Goal: Obtain resource: Download file/media

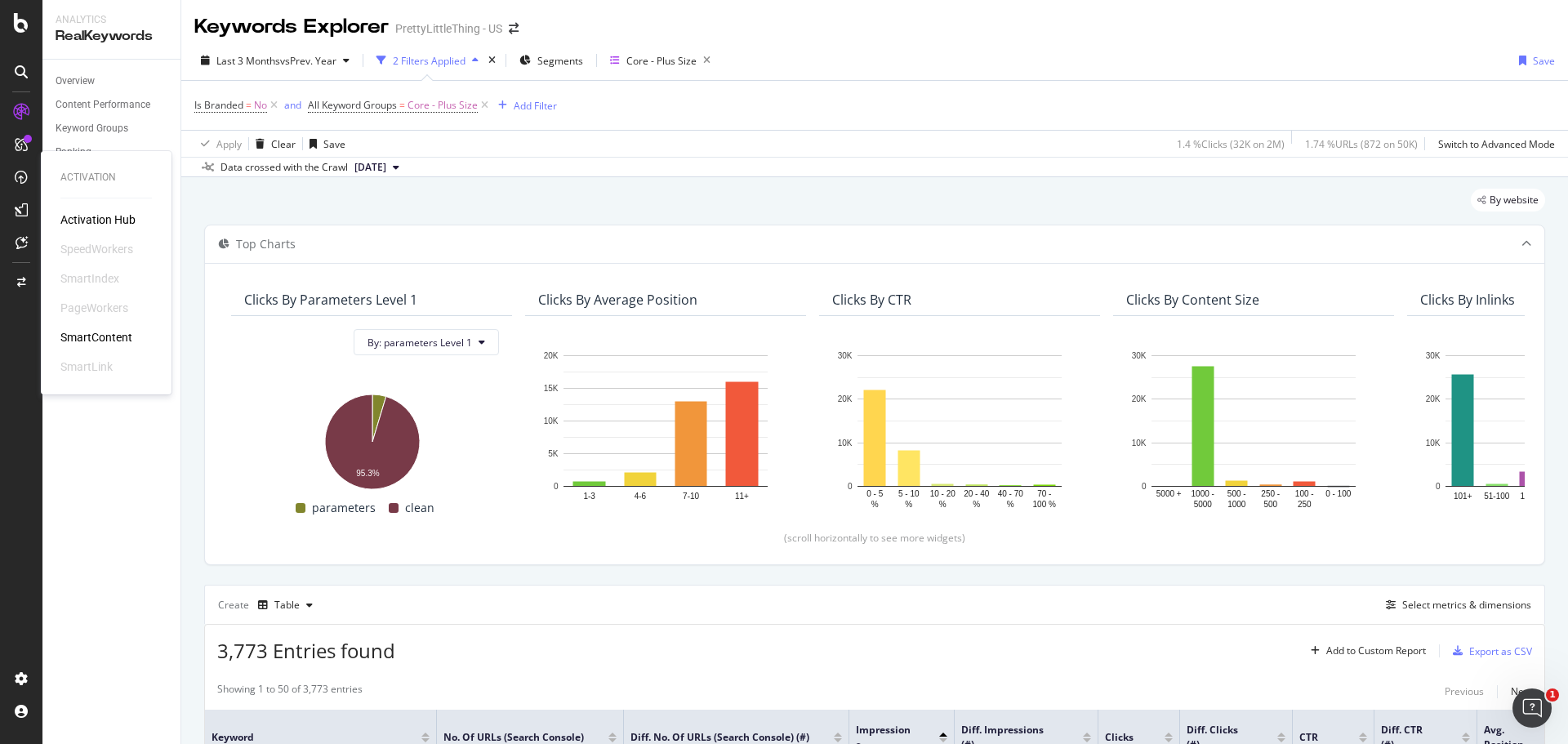
scroll to position [416, 0]
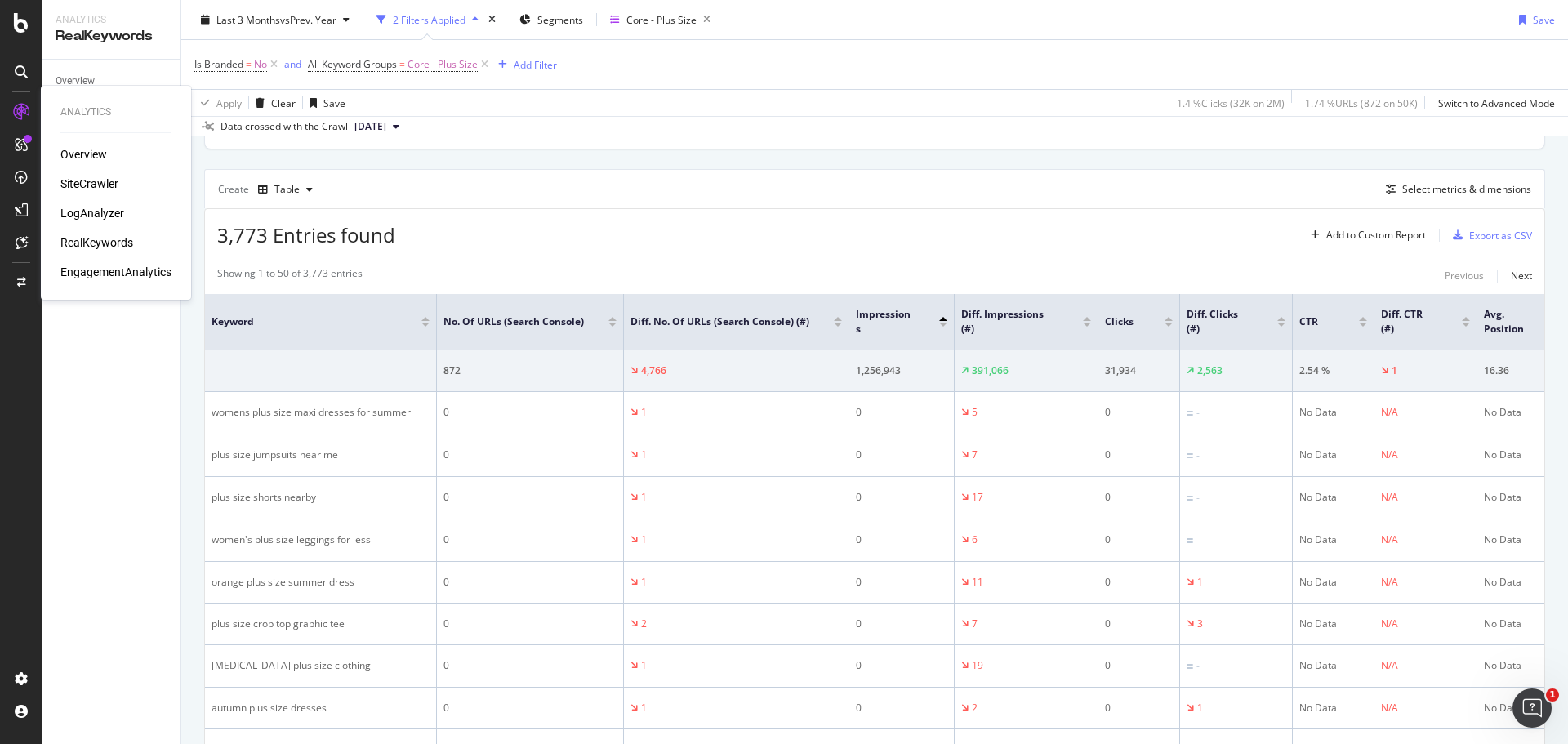
click at [100, 153] on div "Overview" at bounding box center [83, 154] width 47 height 17
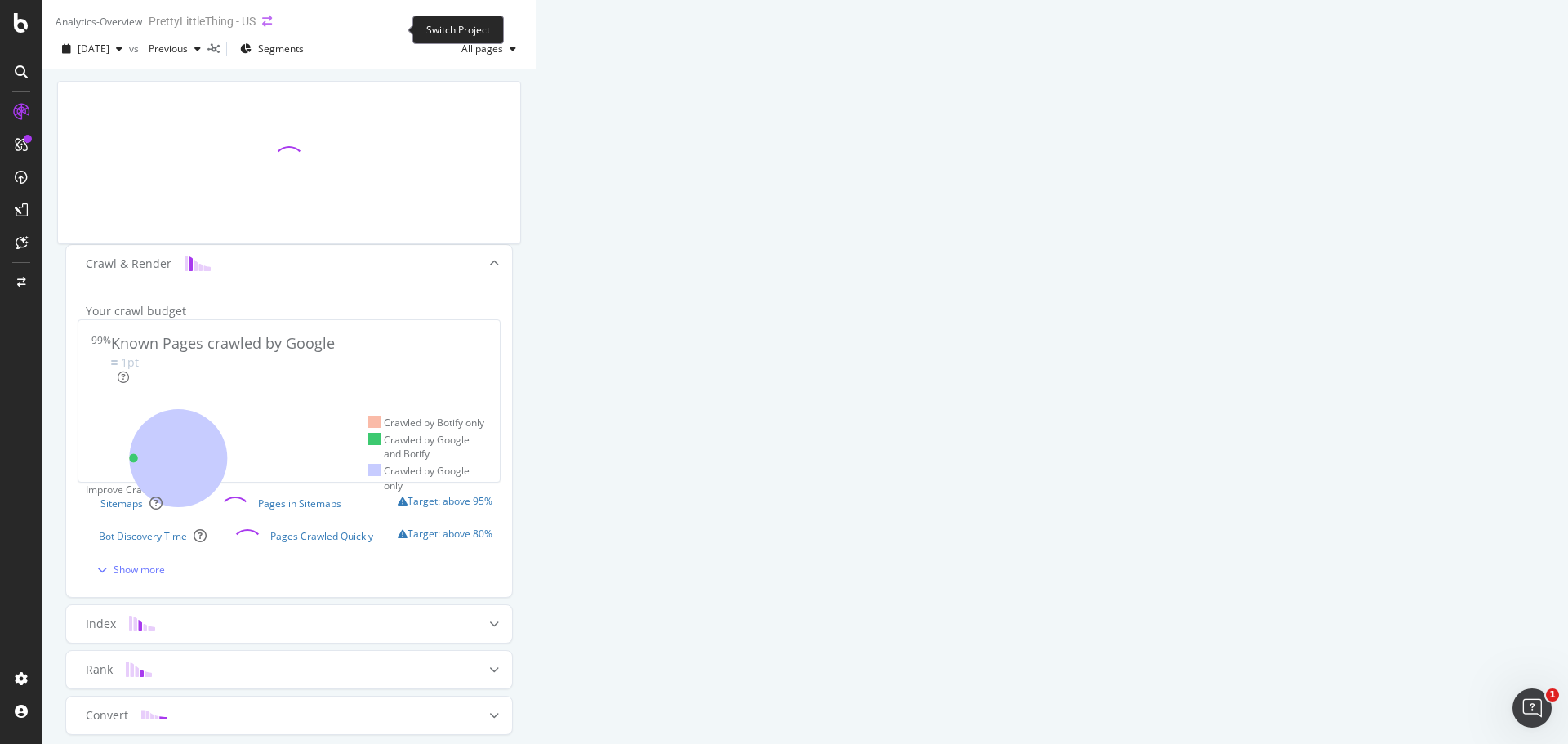
click at [272, 27] on icon "arrow-right-arrow-left" at bounding box center [267, 22] width 10 height 12
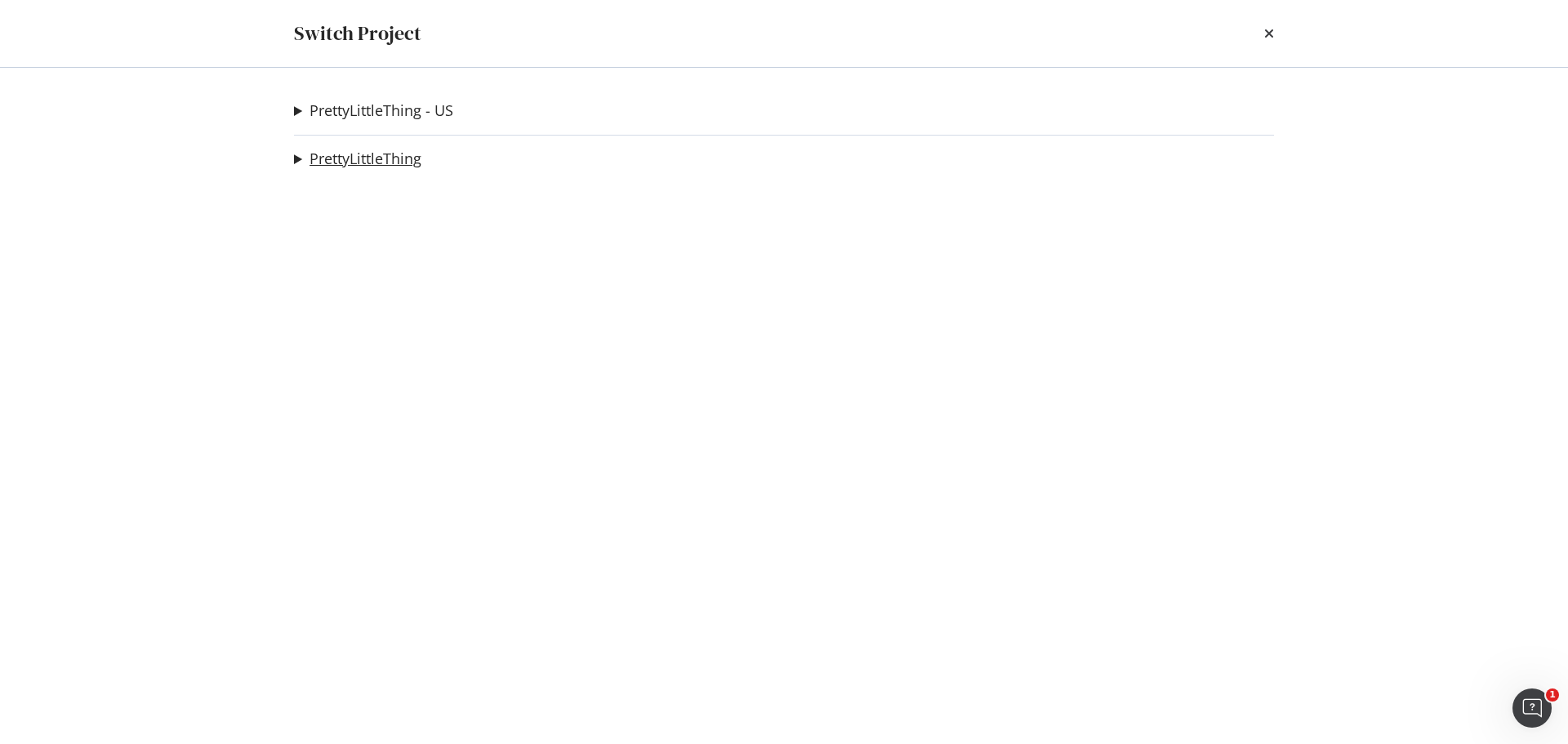
click at [405, 155] on link "PrettyLittleThing" at bounding box center [366, 159] width 112 height 18
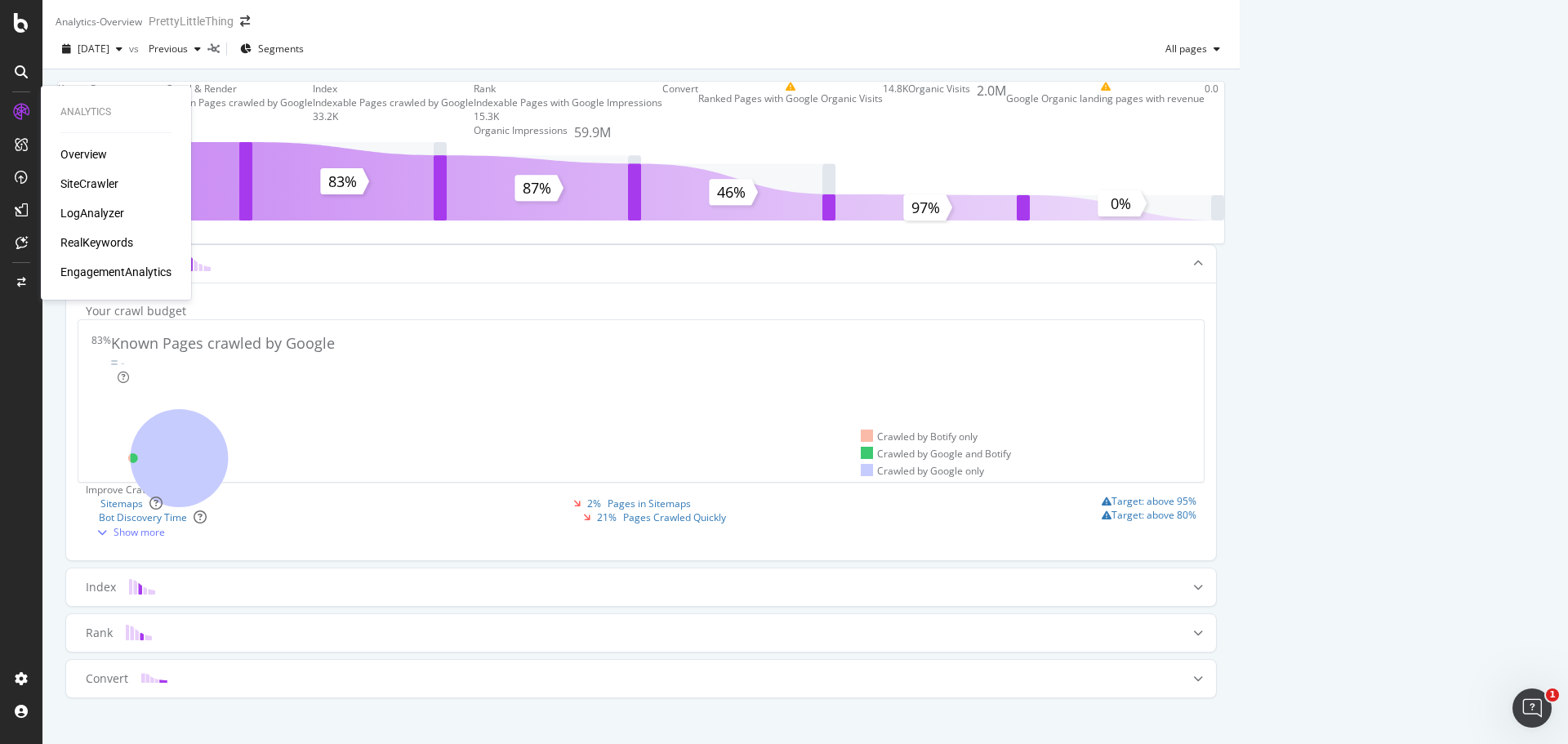
click at [84, 188] on div "SiteCrawler" at bounding box center [88, 184] width 58 height 17
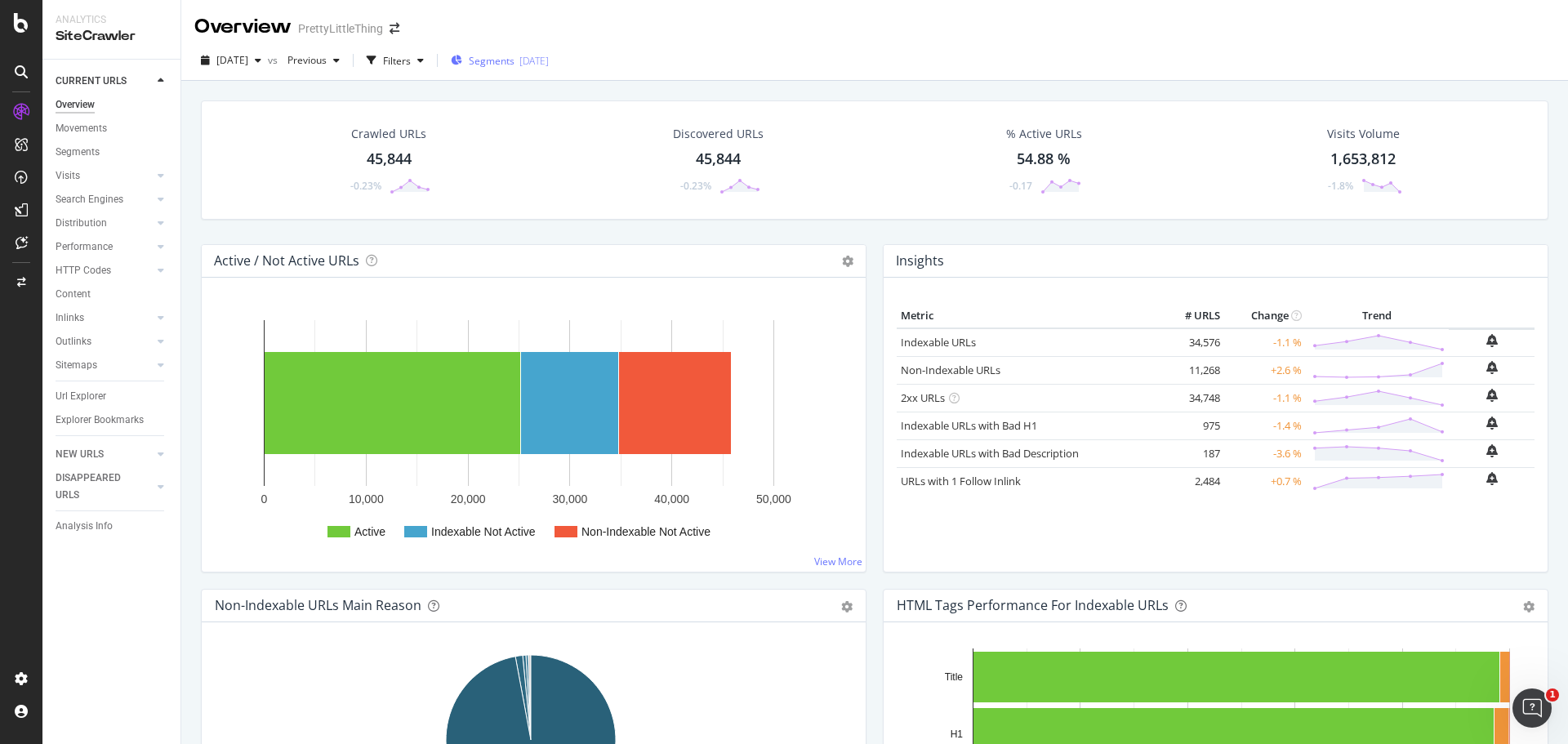
click at [549, 68] on div "Segments [DATE]" at bounding box center [499, 60] width 98 height 24
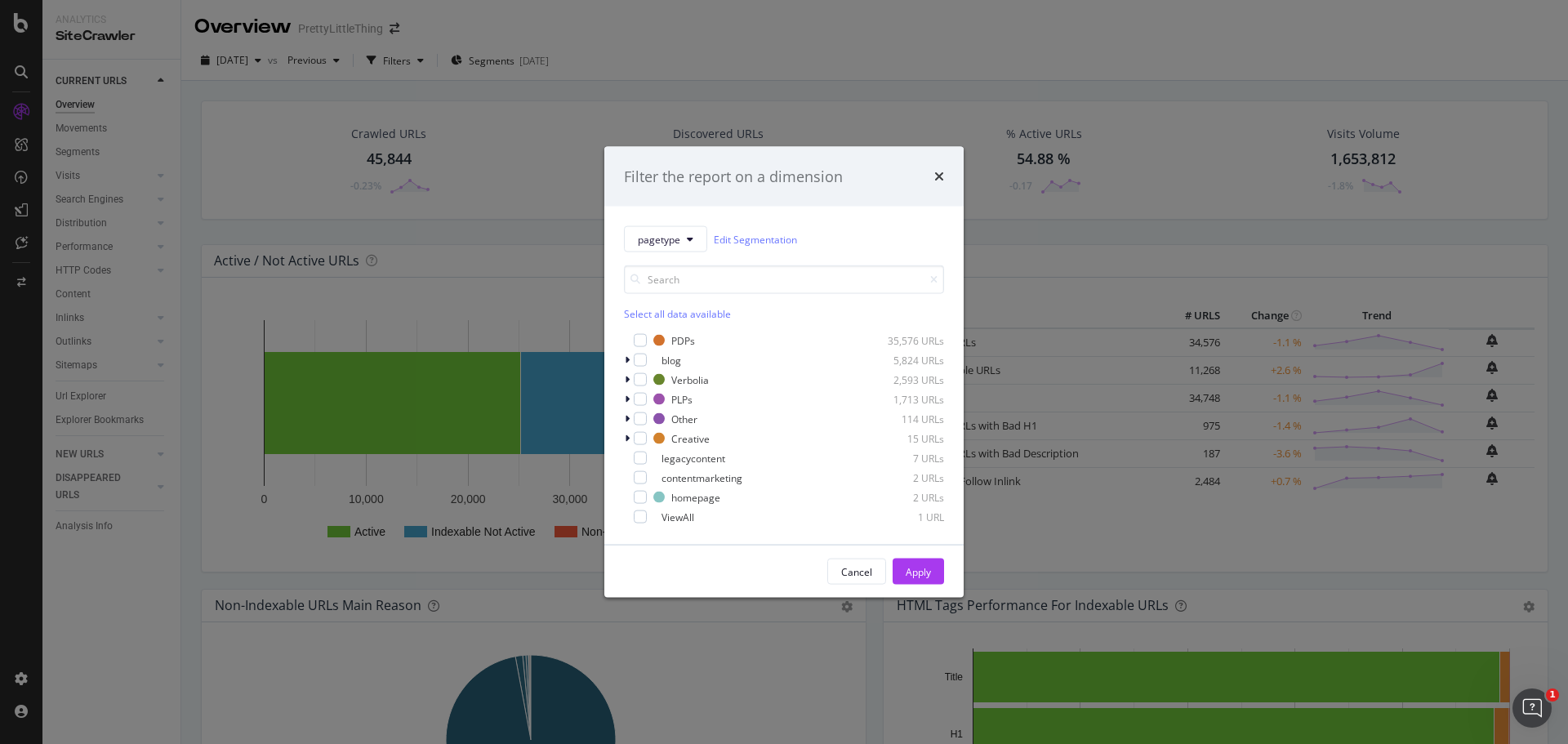
click at [633, 76] on div "Filter the report on a dimension pagetype Edit Segmentation Select all data ava…" at bounding box center [784, 372] width 1568 height 744
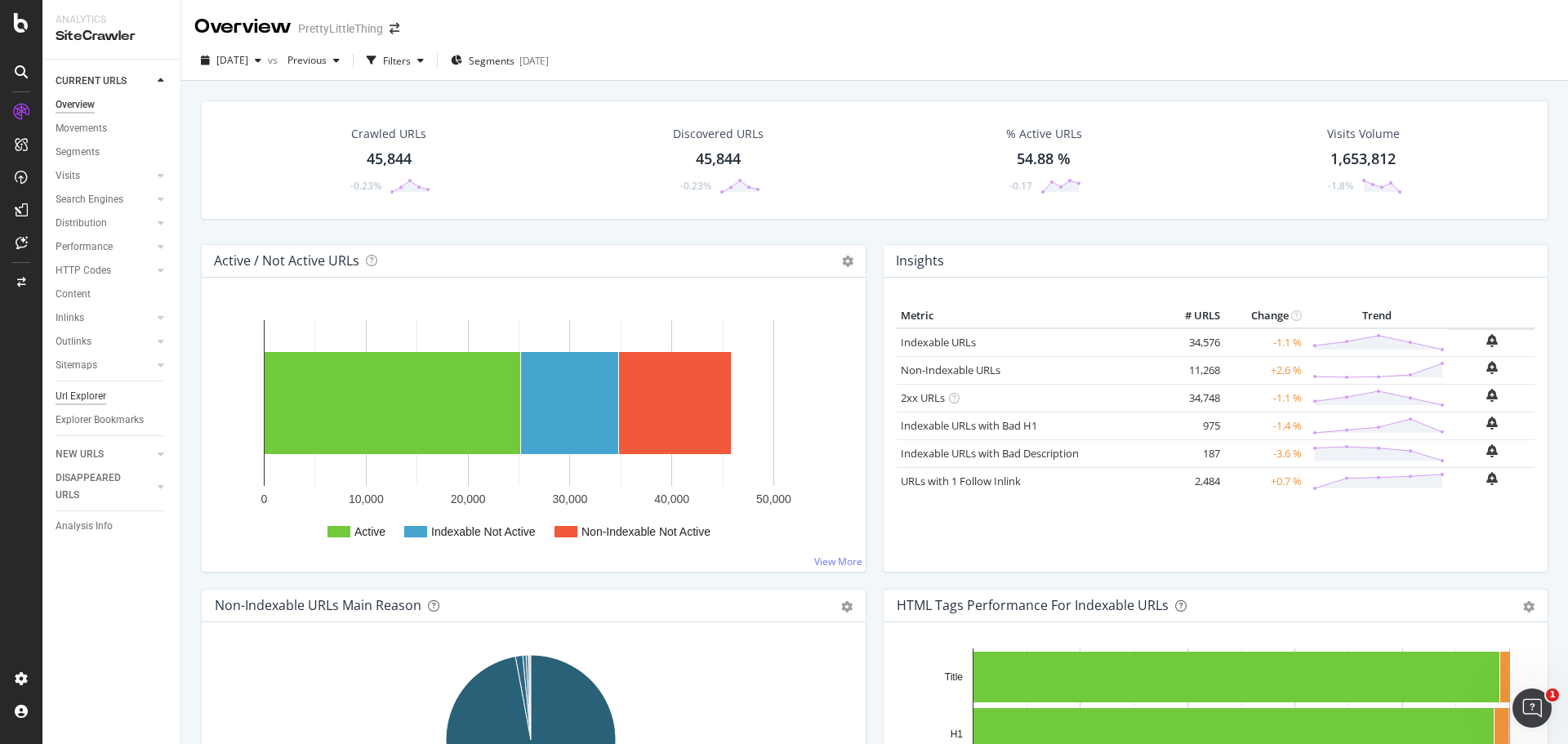
click at [85, 393] on div "Url Explorer" at bounding box center [81, 397] width 51 height 18
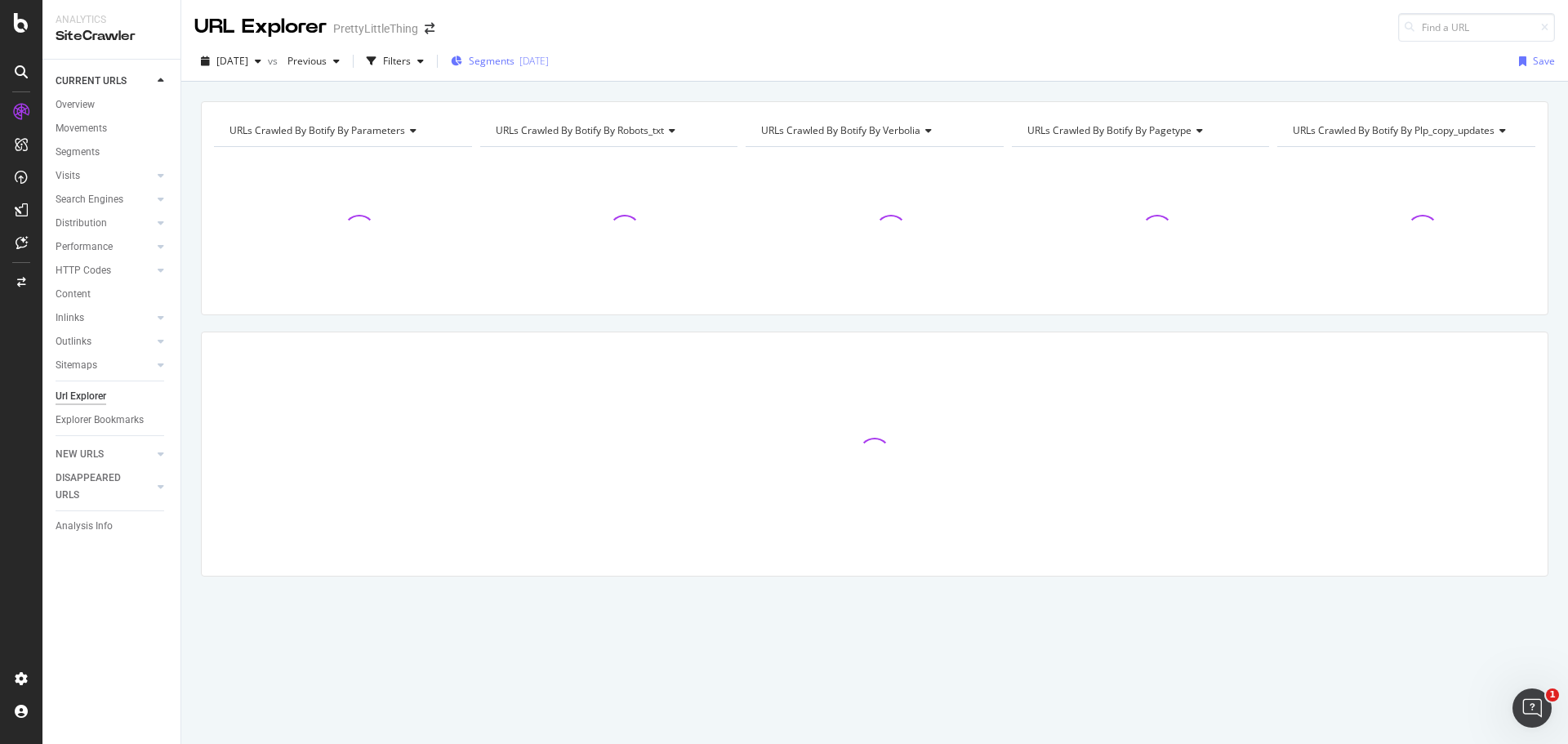
click at [549, 63] on div "Segments [DATE]" at bounding box center [499, 61] width 98 height 14
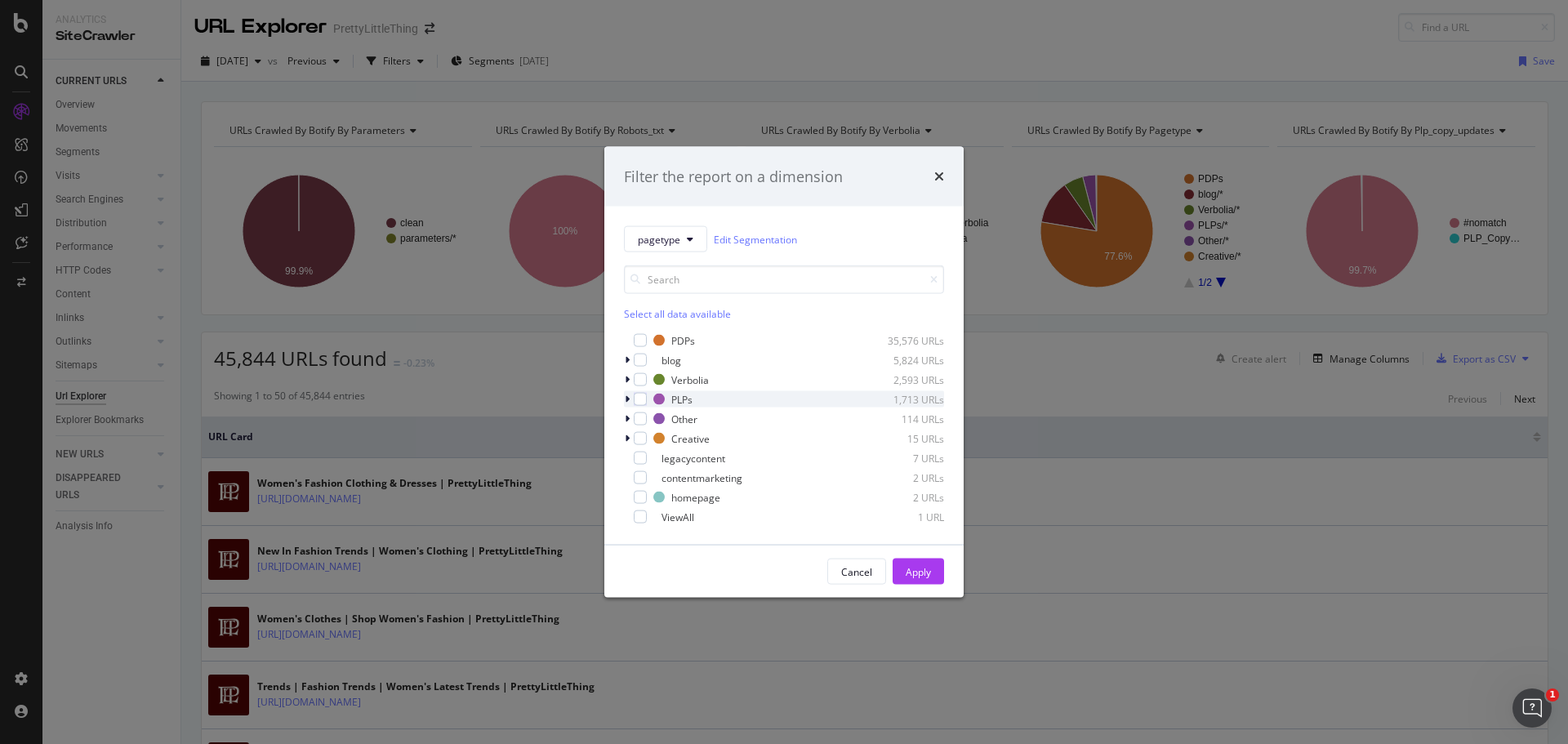
click at [626, 399] on icon "modal" at bounding box center [627, 400] width 5 height 10
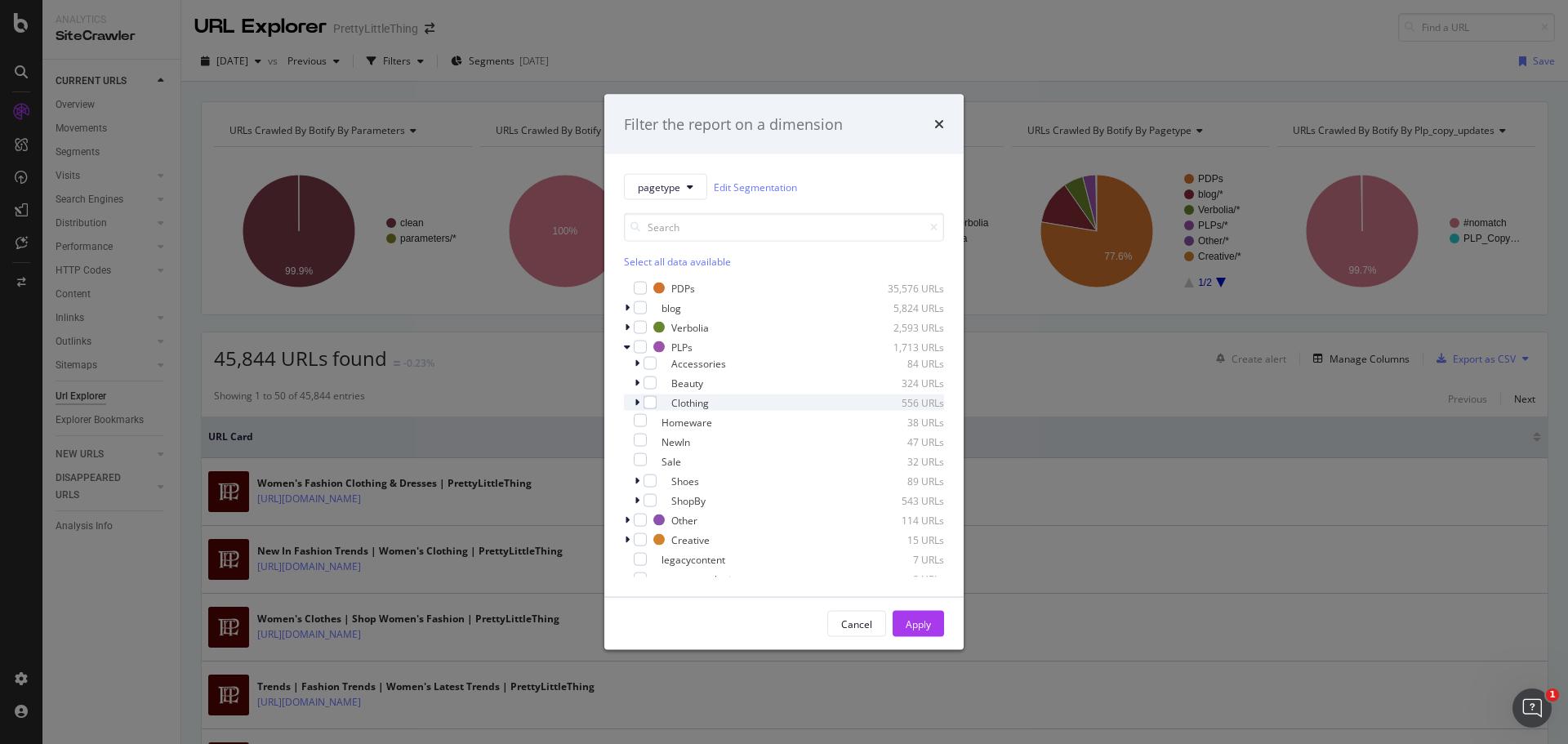
click at [633, 401] on div "Clothing 556 URLs" at bounding box center [784, 403] width 320 height 17
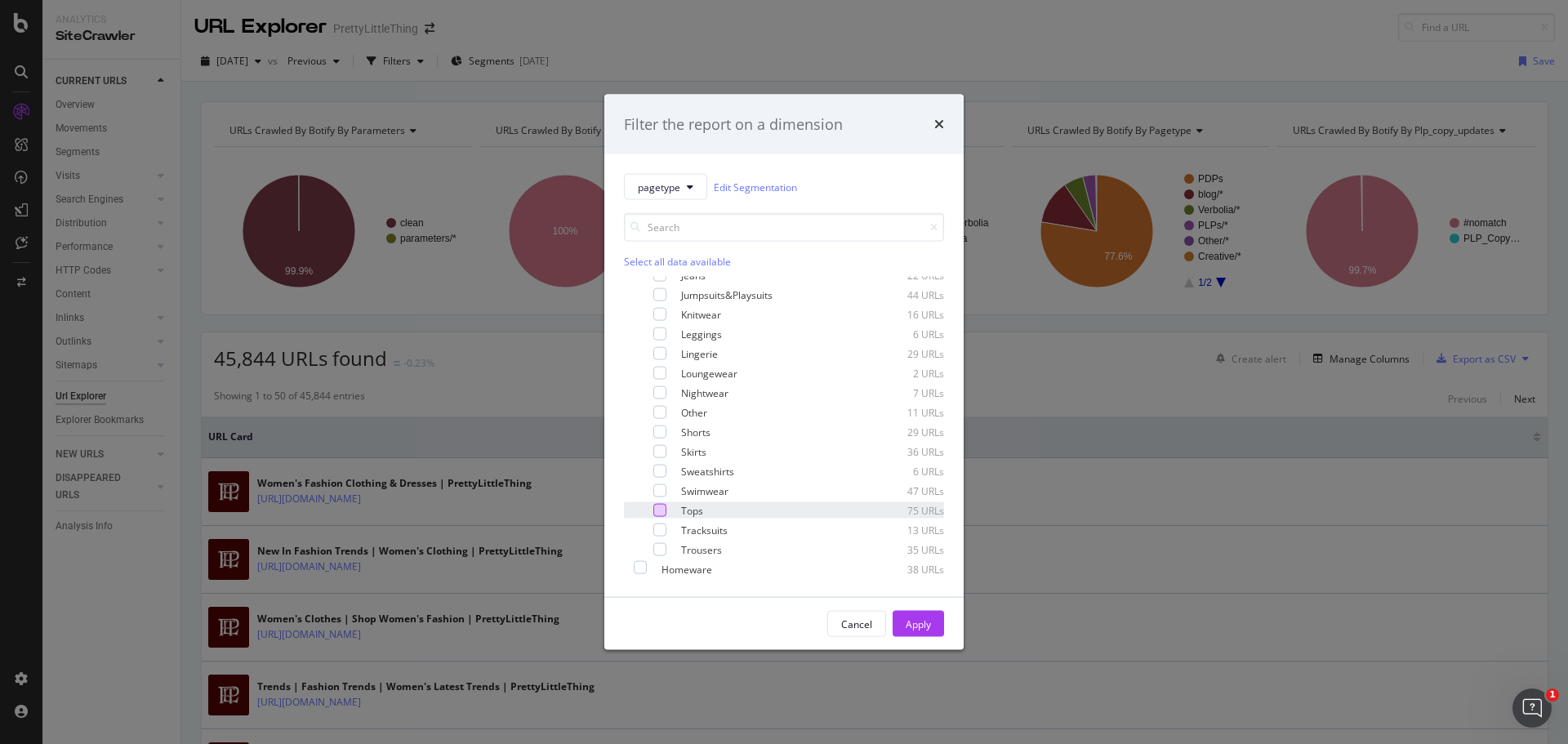
click at [653, 504] on div "modal" at bounding box center [660, 511] width 13 height 13
click at [915, 622] on div "Apply" at bounding box center [918, 624] width 25 height 14
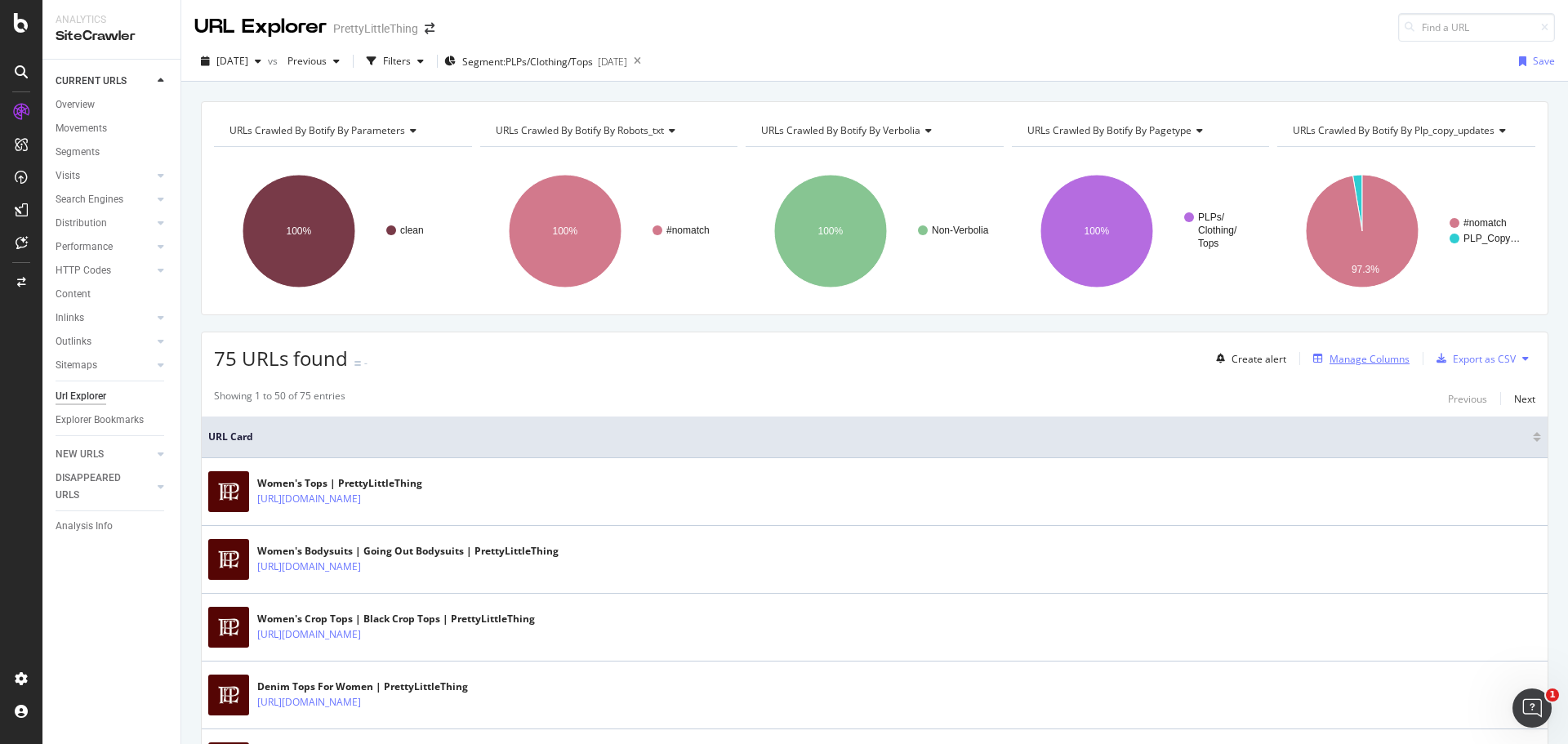
click at [1336, 365] on div "Manage Columns" at bounding box center [1369, 359] width 80 height 14
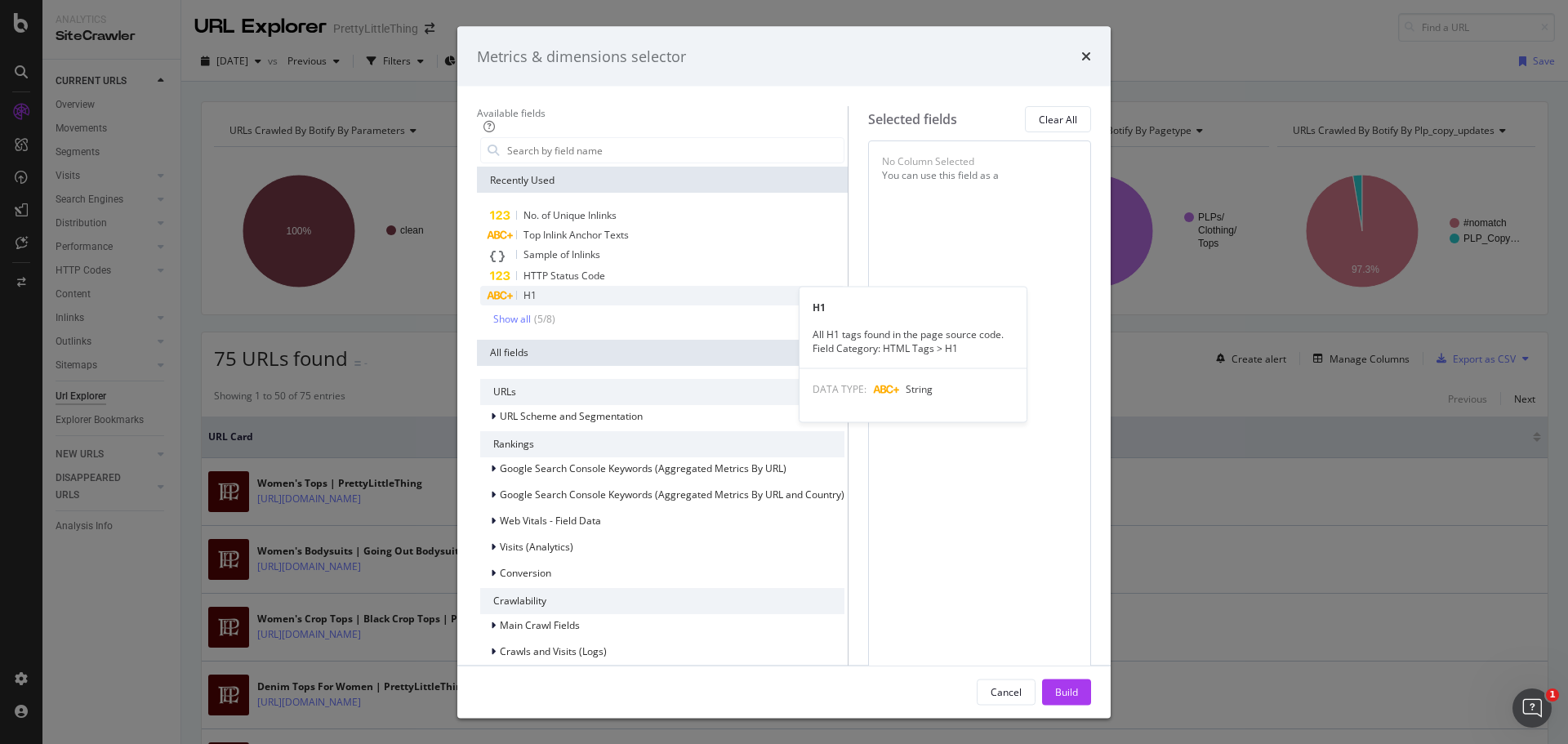
click at [542, 306] on div "H1" at bounding box center [662, 295] width 364 height 19
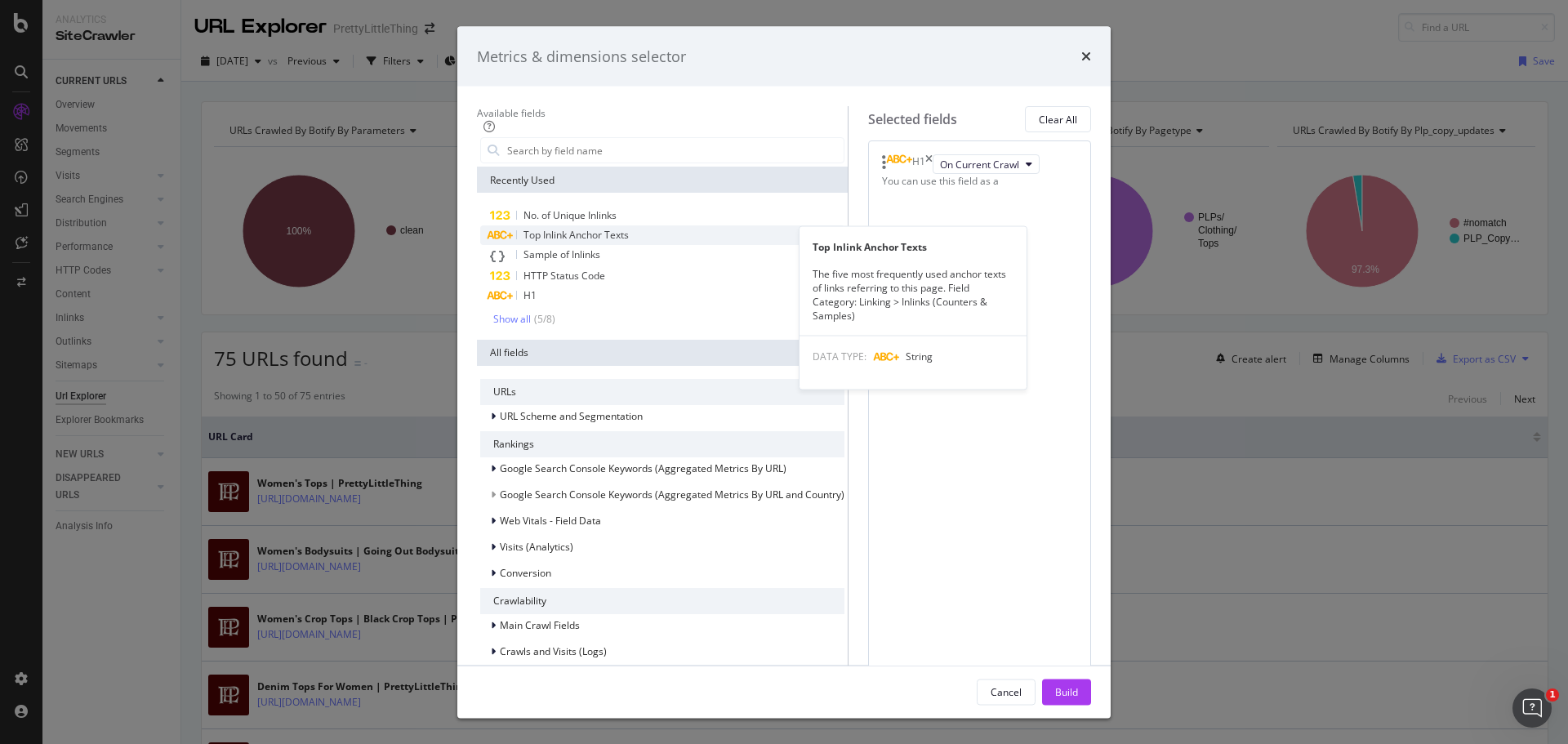
click at [558, 242] on span "Top Inlink Anchor Texts" at bounding box center [576, 235] width 105 height 14
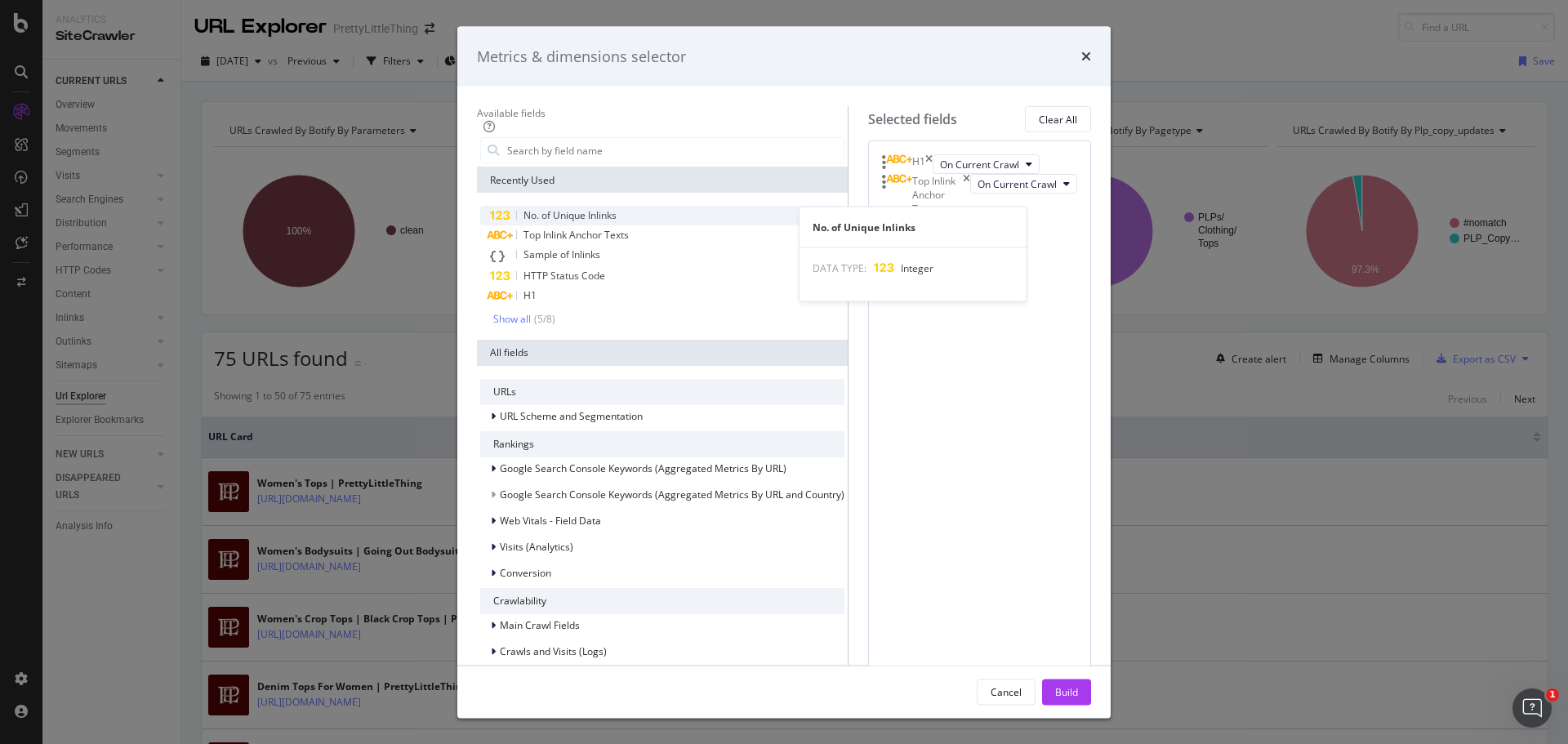
click at [633, 225] on div "No. of Unique Inlinks" at bounding box center [662, 215] width 364 height 19
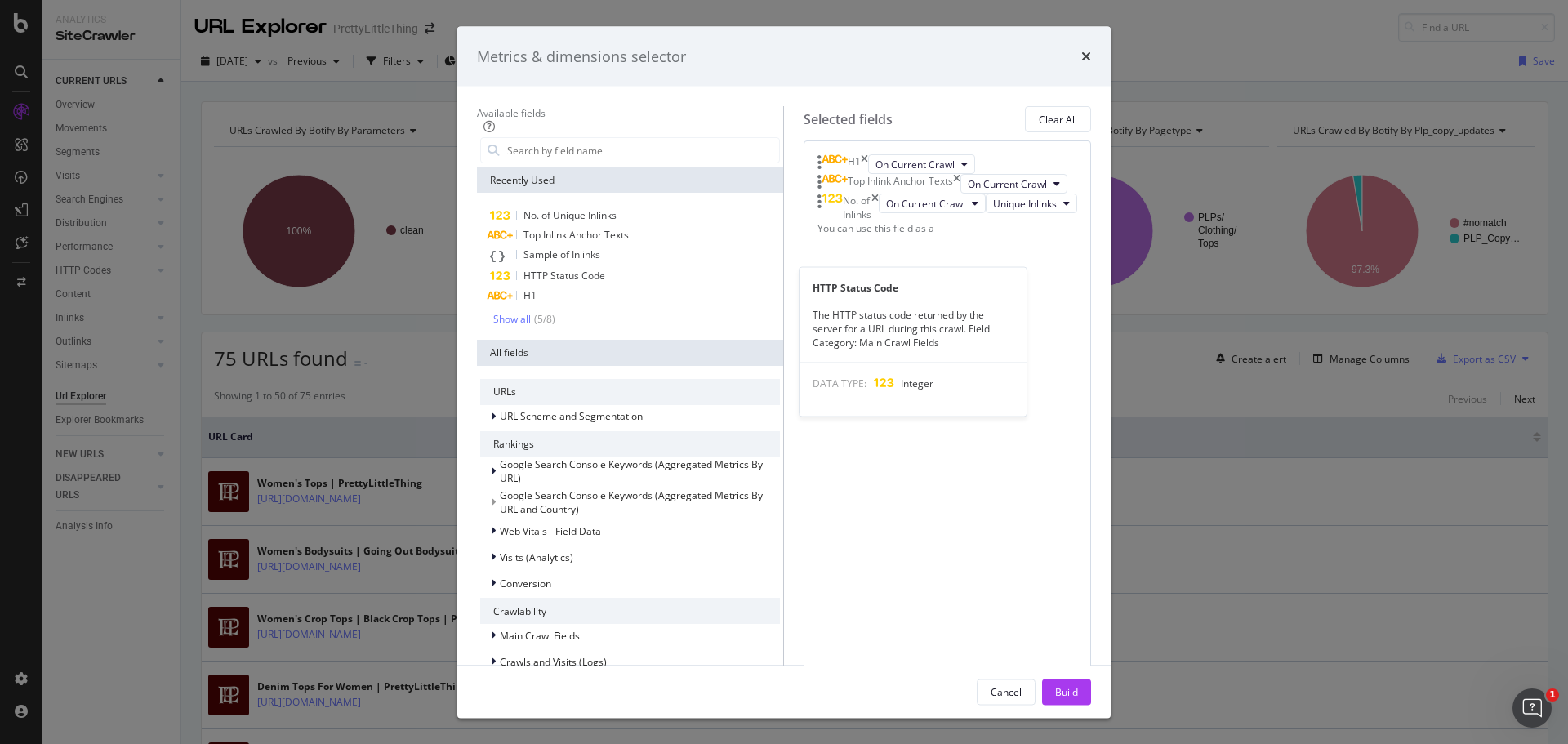
drag, startPoint x: 555, startPoint y: 298, endPoint x: 653, endPoint y: 359, distance: 115.4
click at [555, 283] on span "HTTP Status Code" at bounding box center [564, 276] width 82 height 14
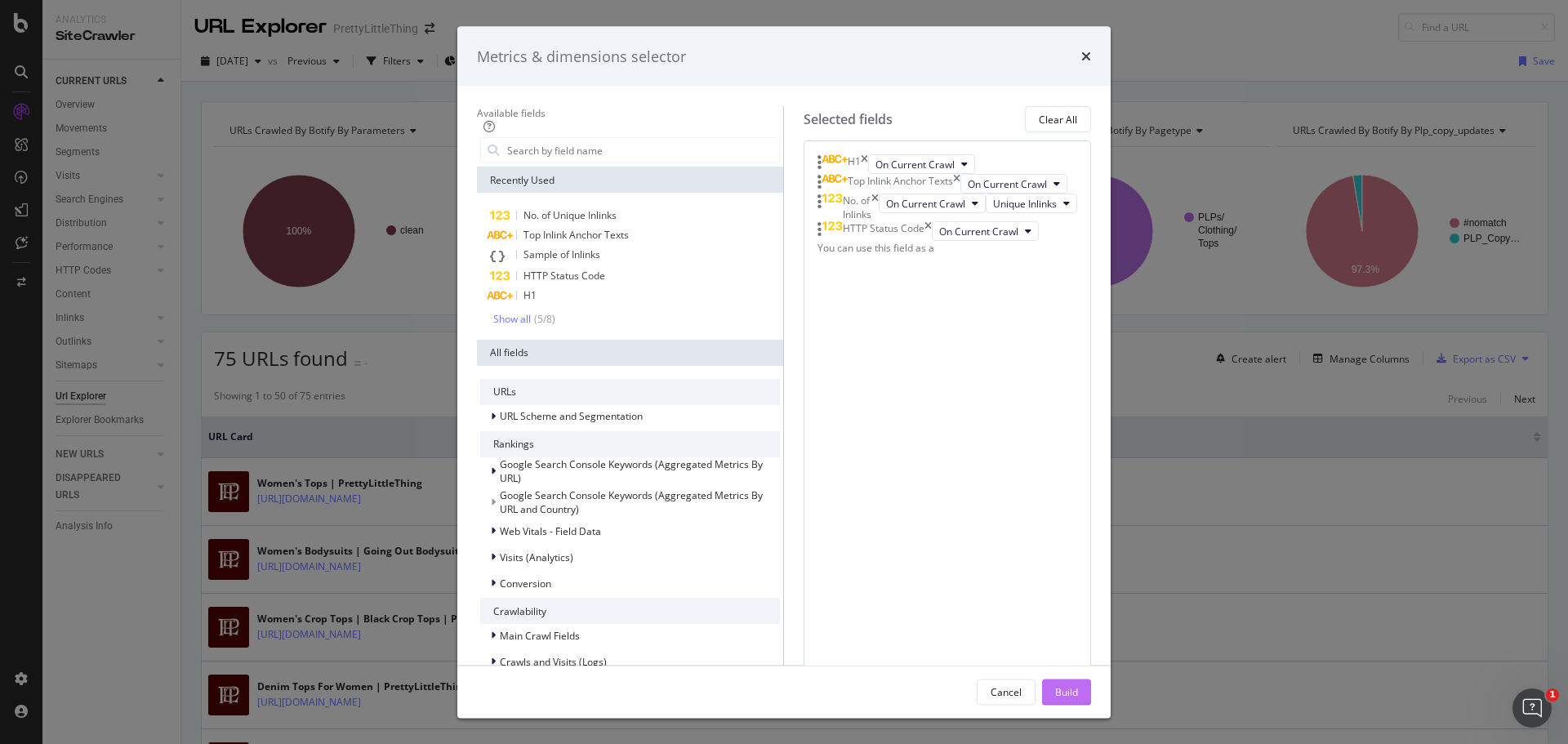
click at [1091, 679] on button "Build" at bounding box center [1066, 691] width 49 height 26
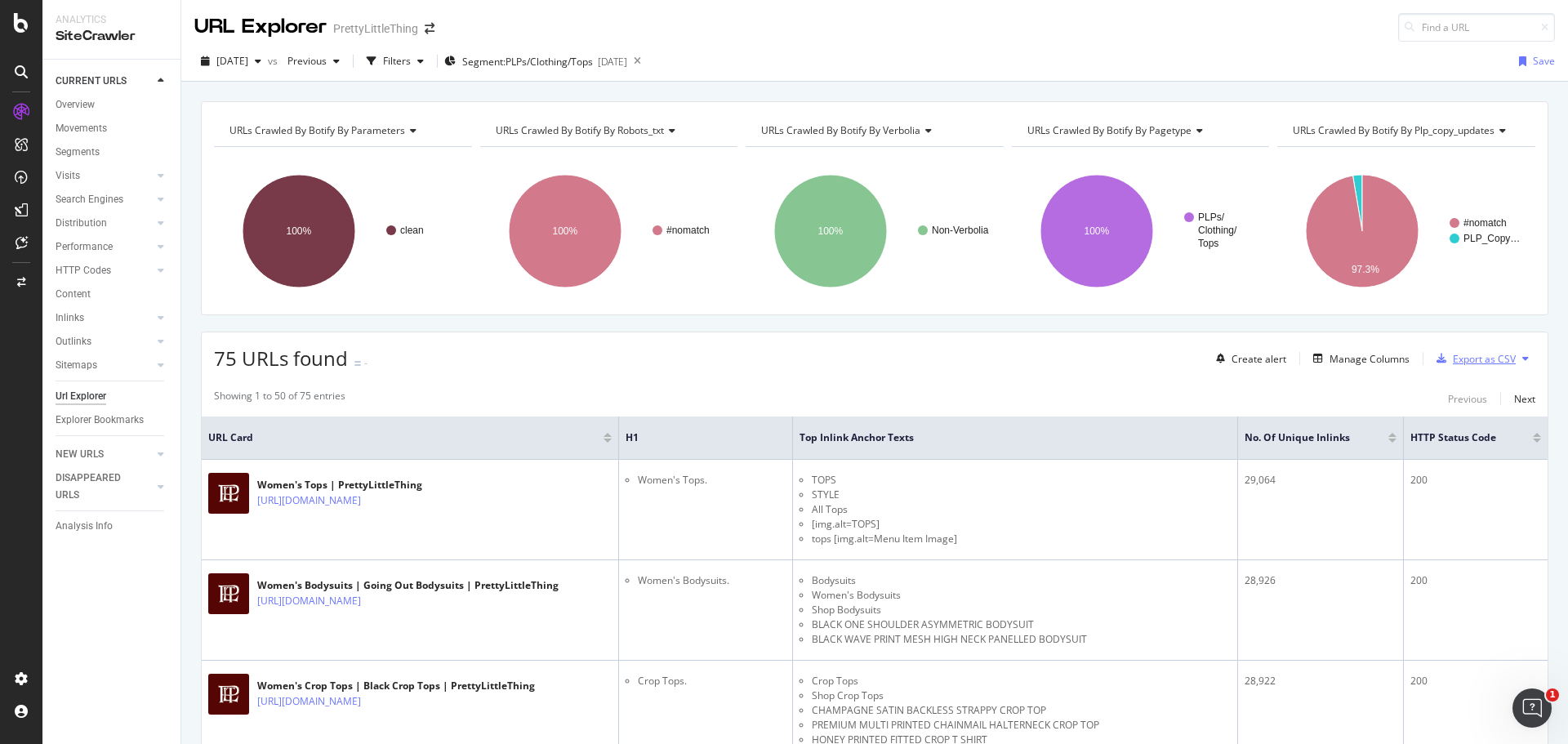
click at [1437, 356] on div "button" at bounding box center [1440, 359] width 23 height 10
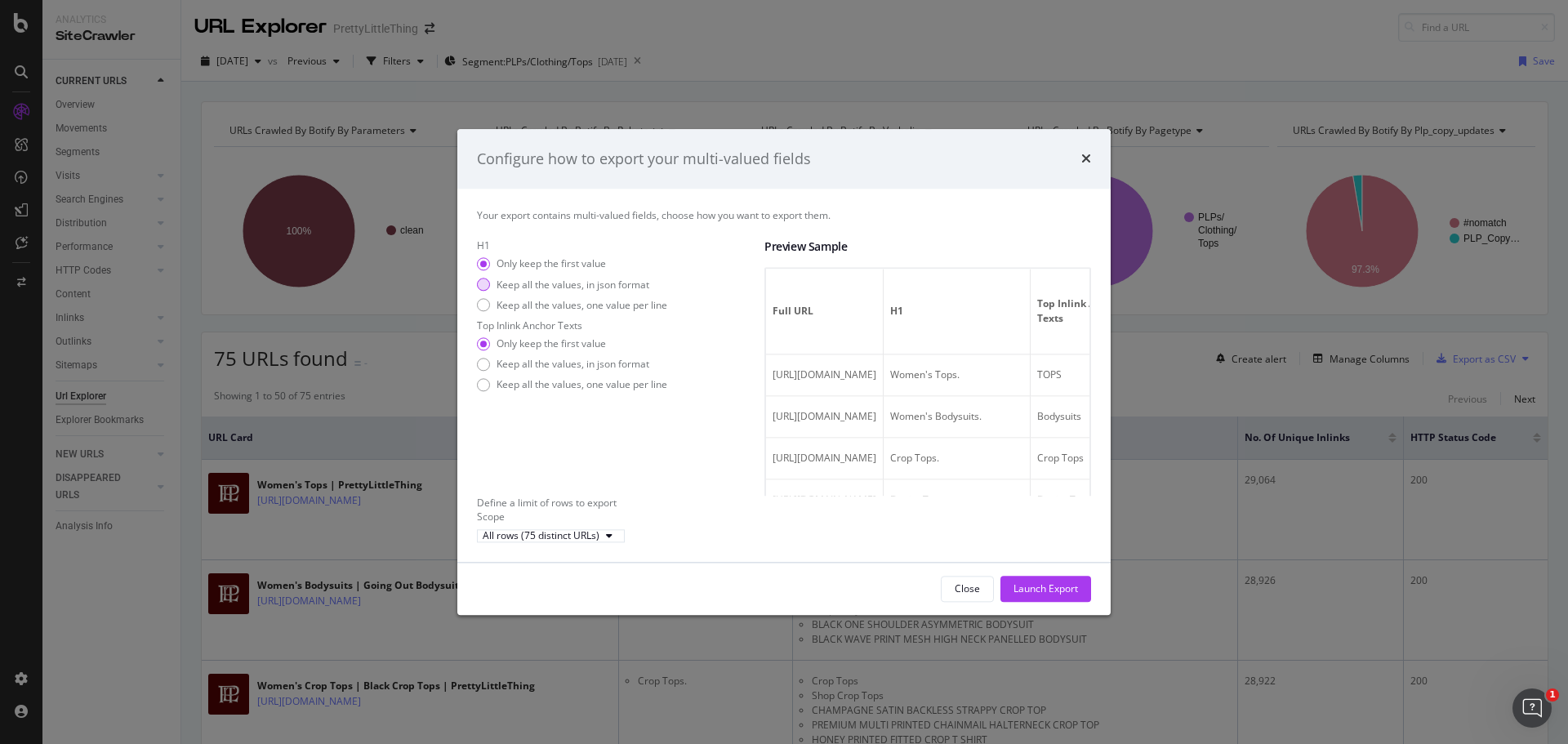
click at [569, 278] on div "Keep all the values, in json format" at bounding box center [572, 285] width 153 height 14
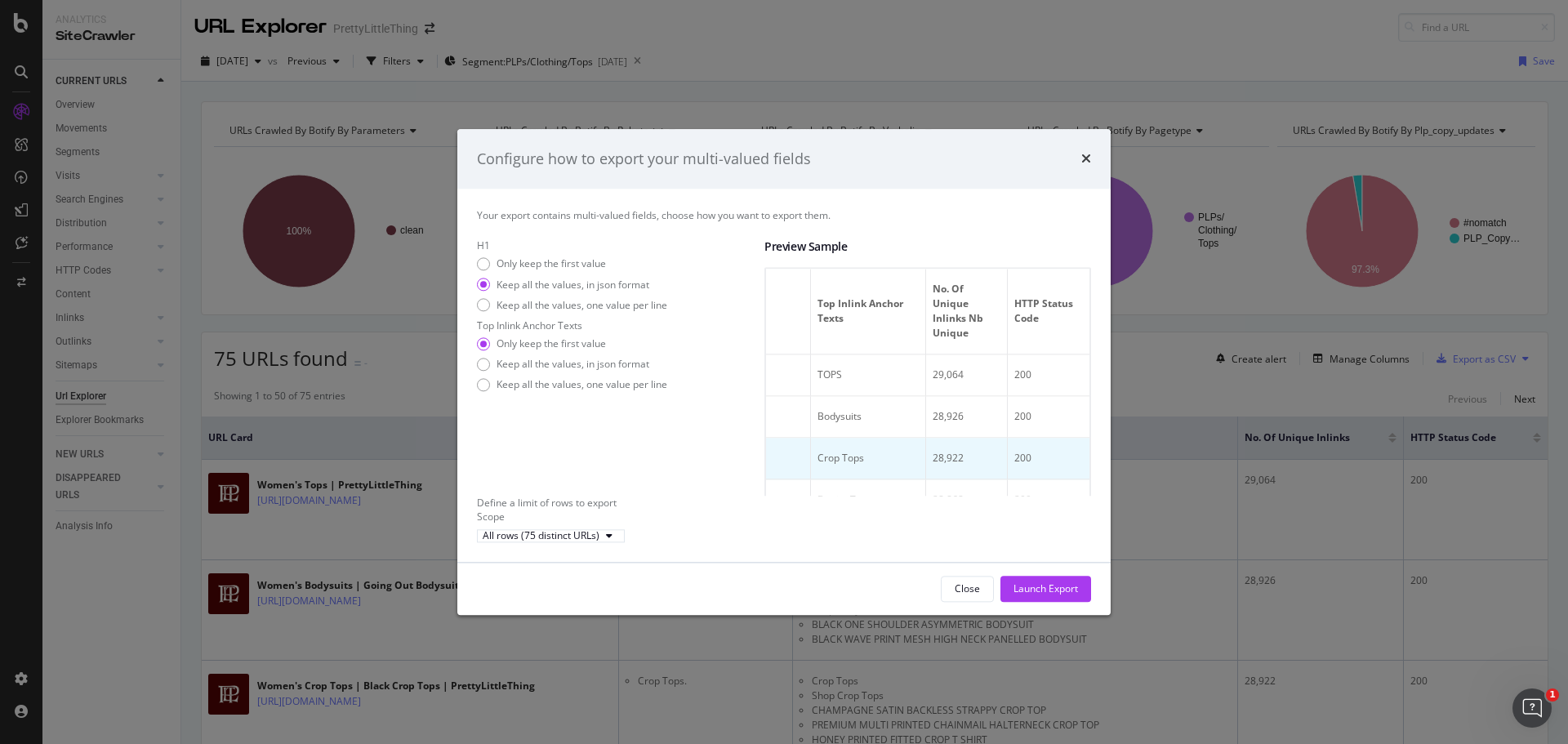
scroll to position [0, 395]
click at [626, 298] on div "Keep all the values, one value per line" at bounding box center [582, 305] width 170 height 14
click at [521, 278] on div "Keep all the values, in json format" at bounding box center [572, 285] width 153 height 14
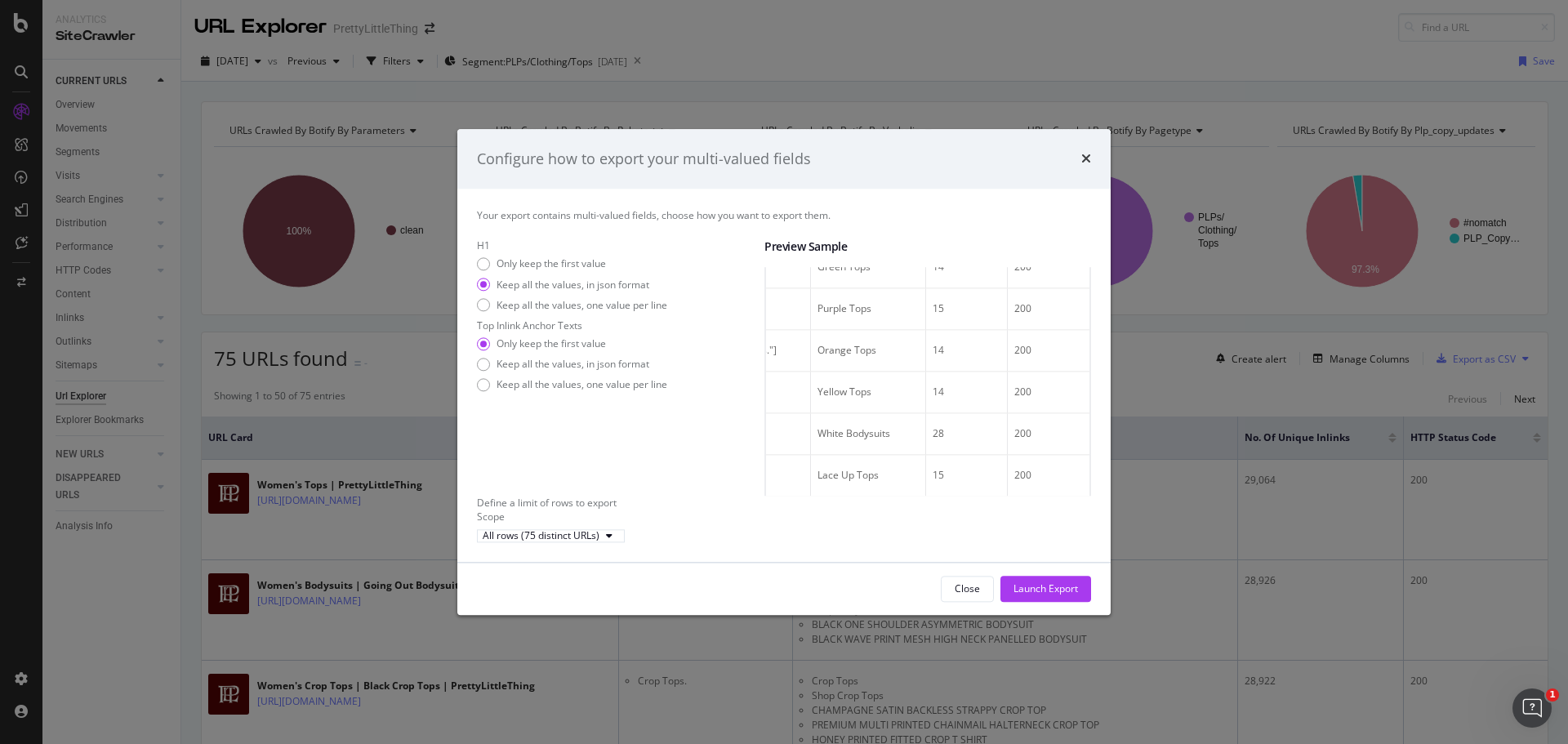
scroll to position [2029, 0]
click at [550, 246] on div "H1 Only keep the first value Keep all the values, in json format Keep all the v…" at bounding box center [620, 280] width 287 height 80
click at [549, 257] on div "Only keep the first value" at bounding box center [551, 264] width 109 height 14
click at [567, 372] on div "Keep all the values, in json format" at bounding box center [572, 365] width 153 height 14
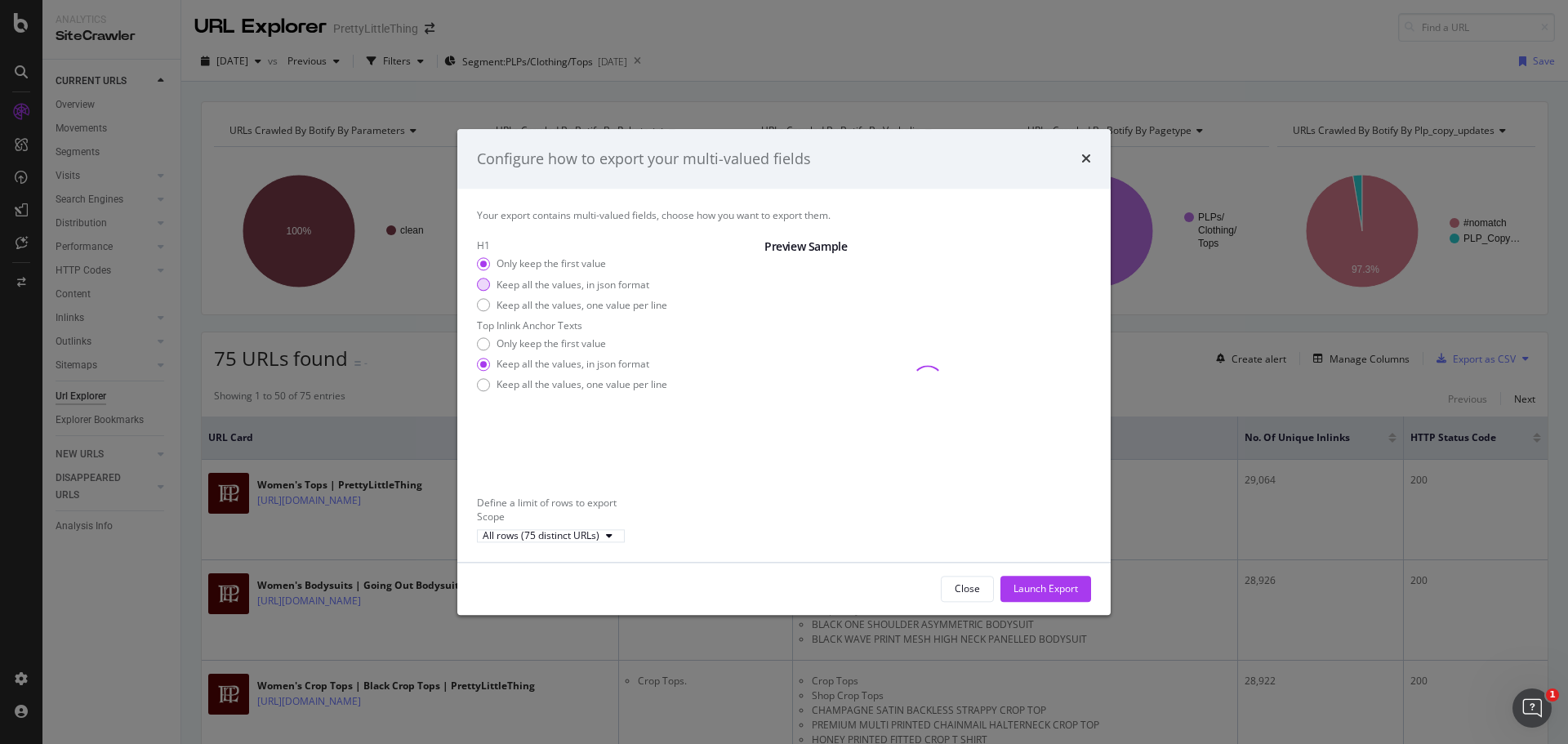
click at [565, 278] on div "Keep all the values, in json format" at bounding box center [572, 285] width 153 height 14
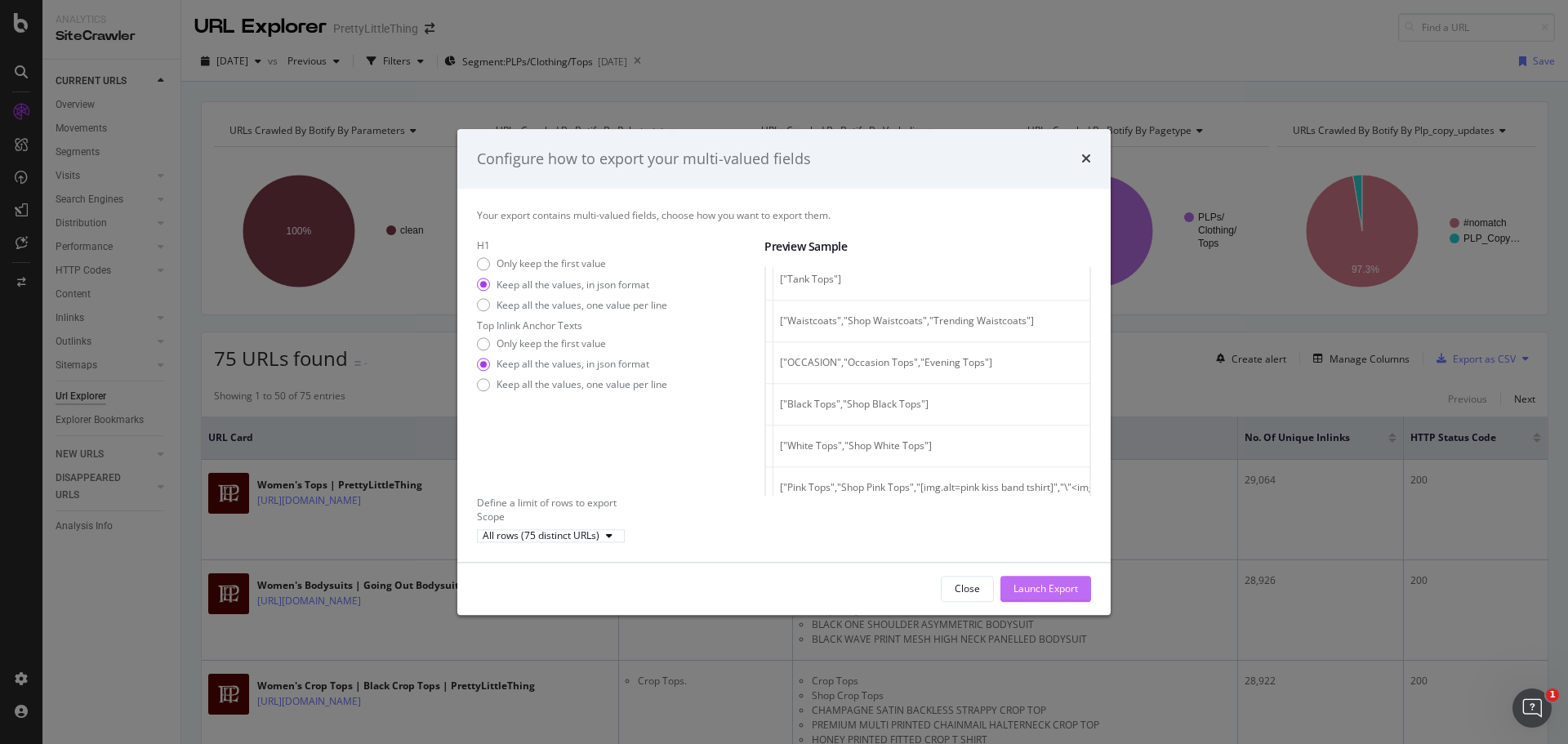
click at [1026, 601] on div "Launch Export" at bounding box center [1045, 589] width 64 height 24
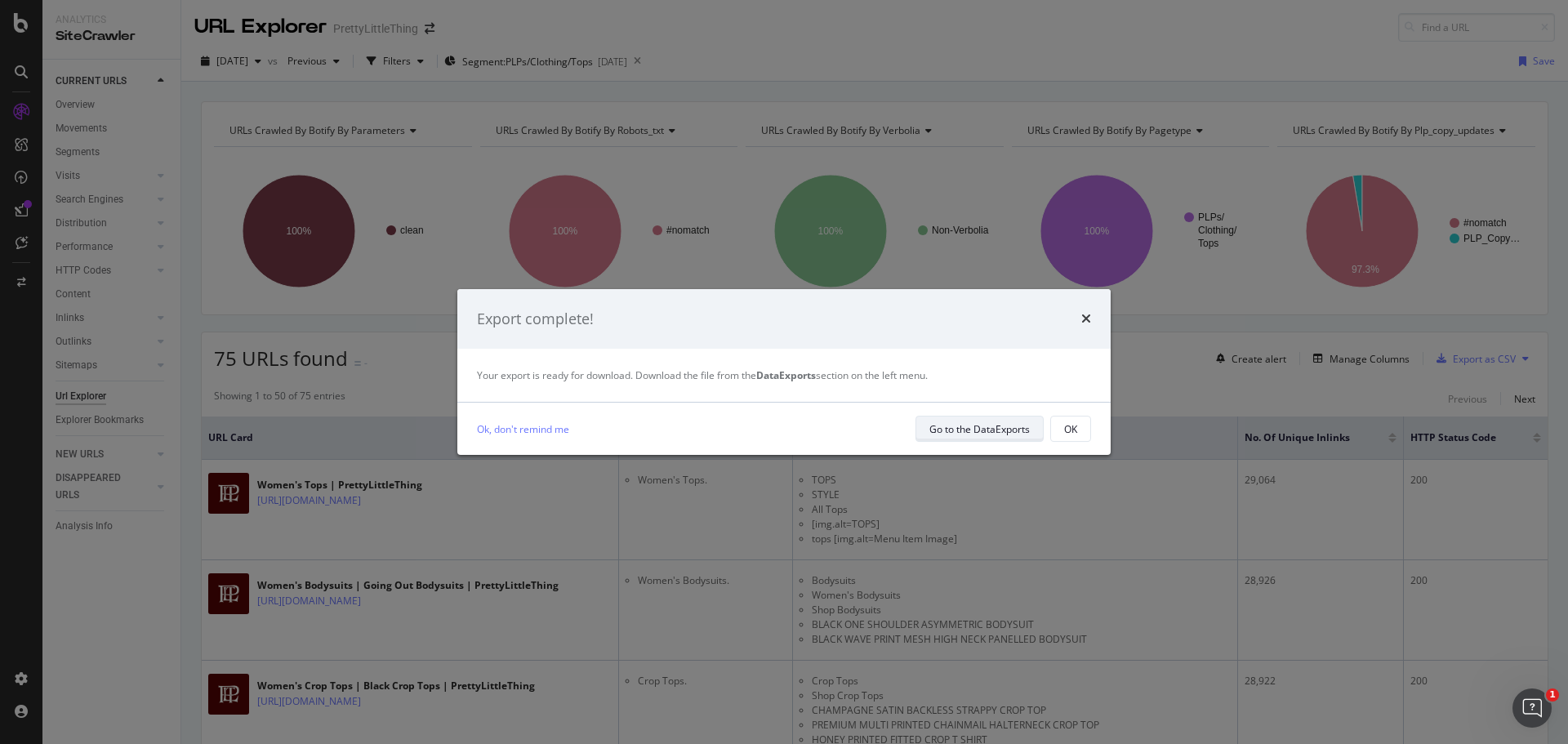
click at [968, 433] on div "Go to the DataExports" at bounding box center [979, 429] width 100 height 14
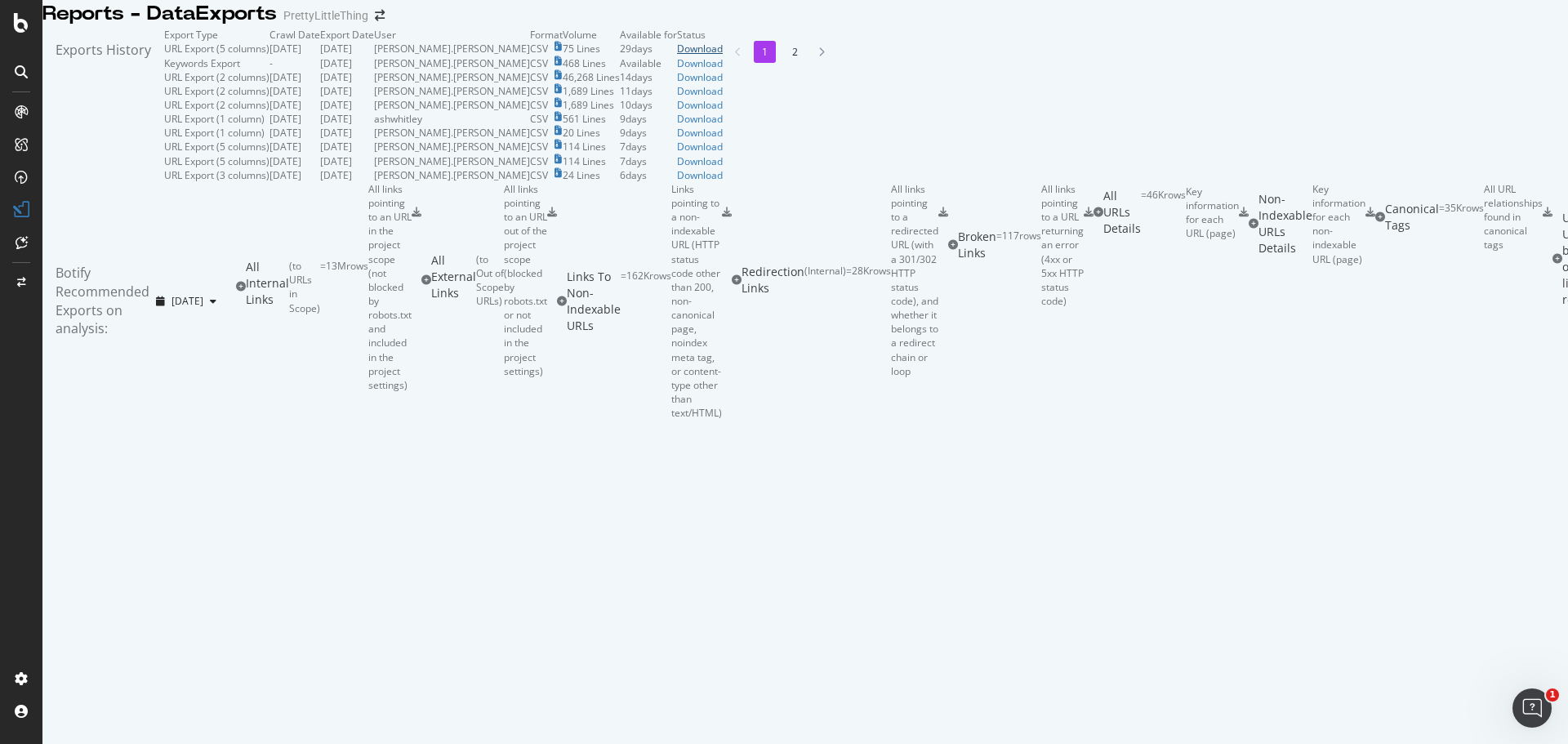
click at [723, 56] on div "Download" at bounding box center [699, 48] width 46 height 14
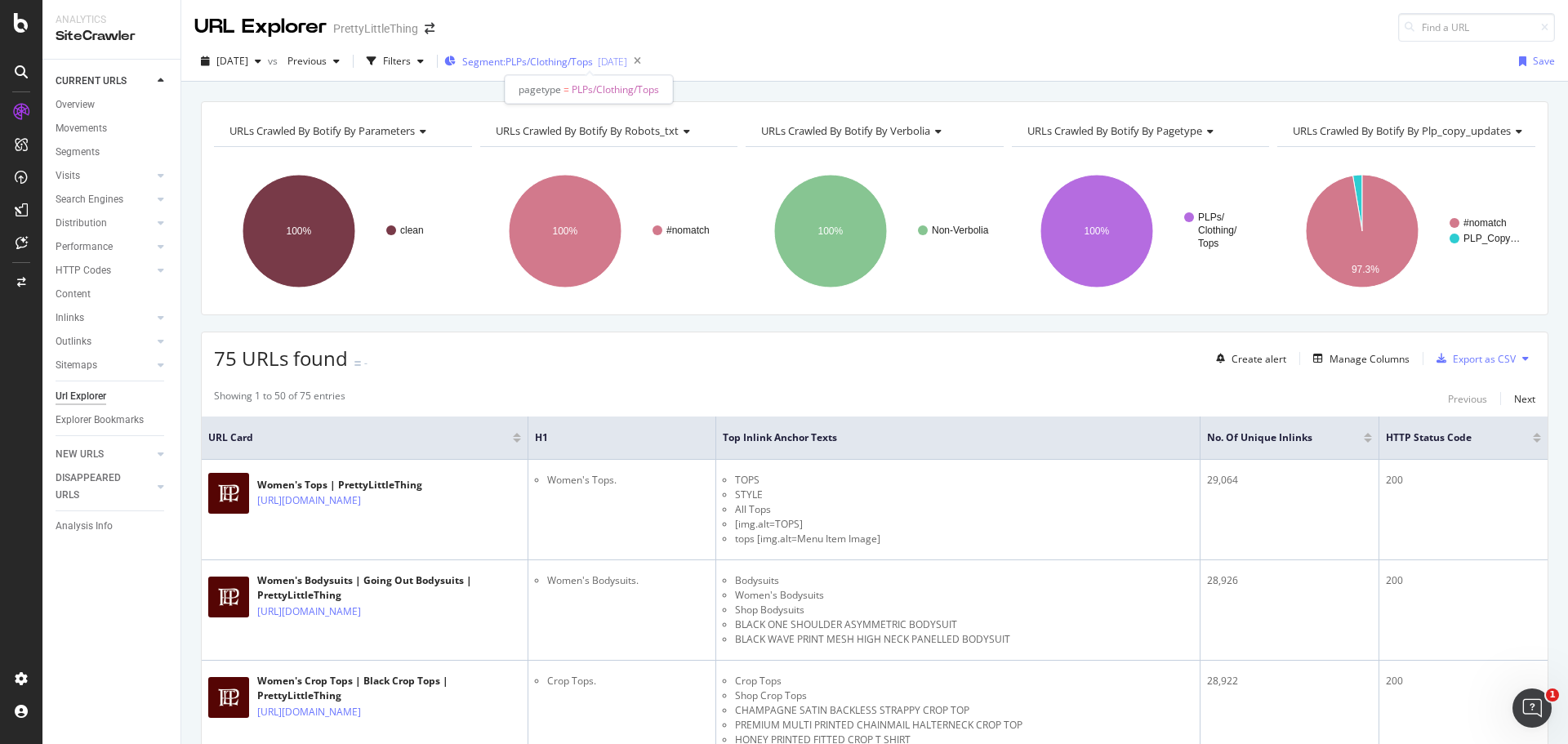
click at [552, 62] on span "Segment: PLPs/Clothing/Tops" at bounding box center [527, 62] width 131 height 14
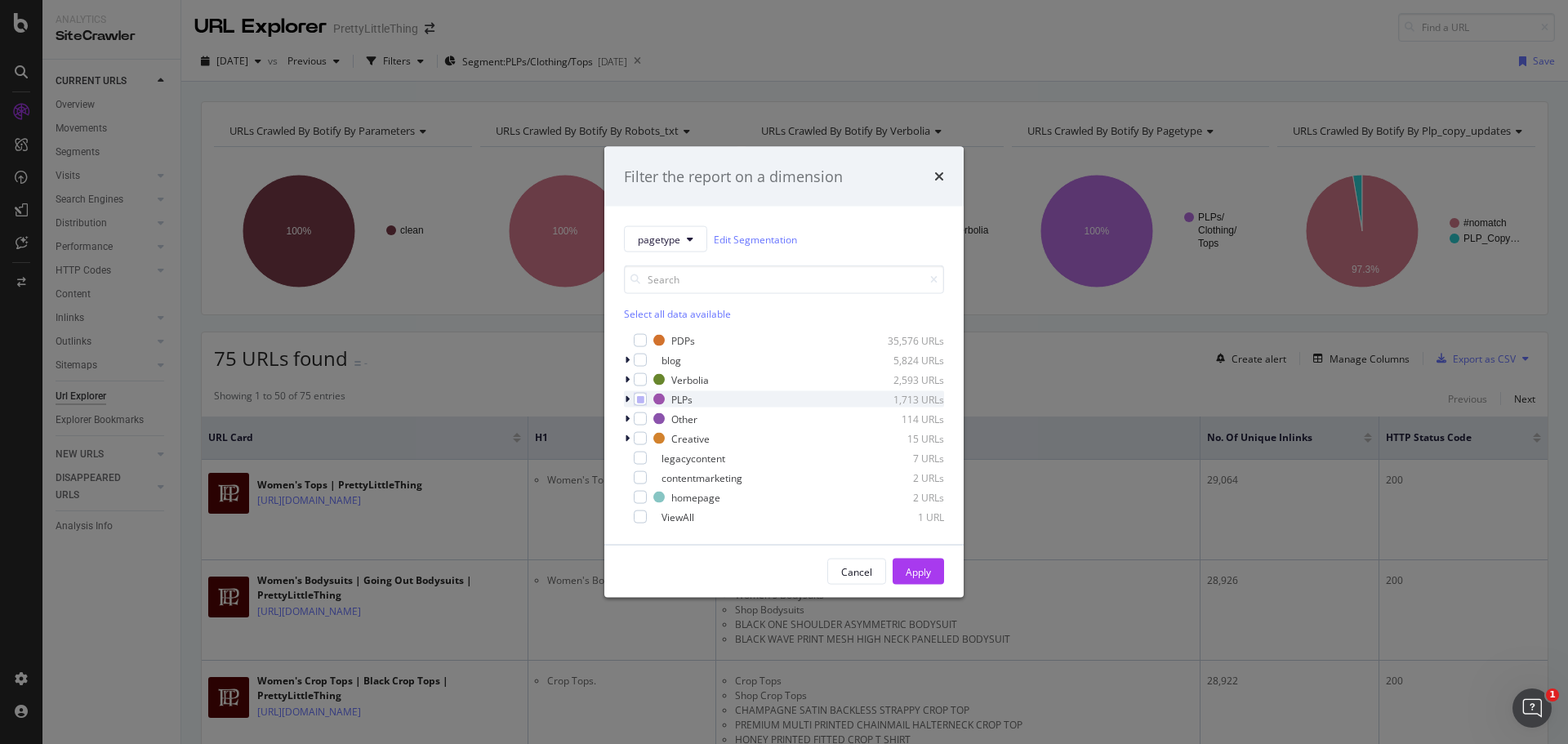
click at [630, 402] on div "modal" at bounding box center [629, 400] width 10 height 17
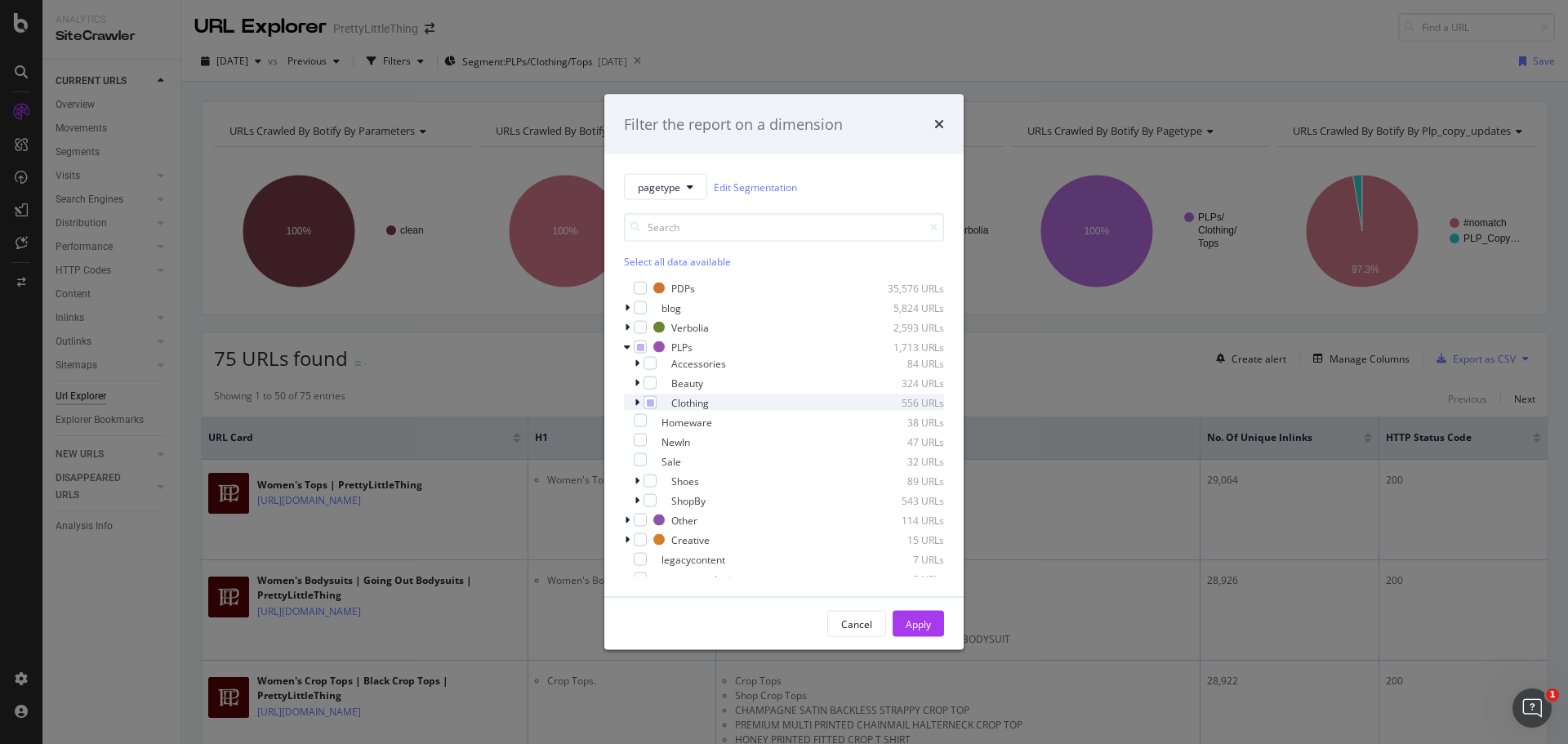
click at [639, 404] on div "modal" at bounding box center [638, 403] width 10 height 17
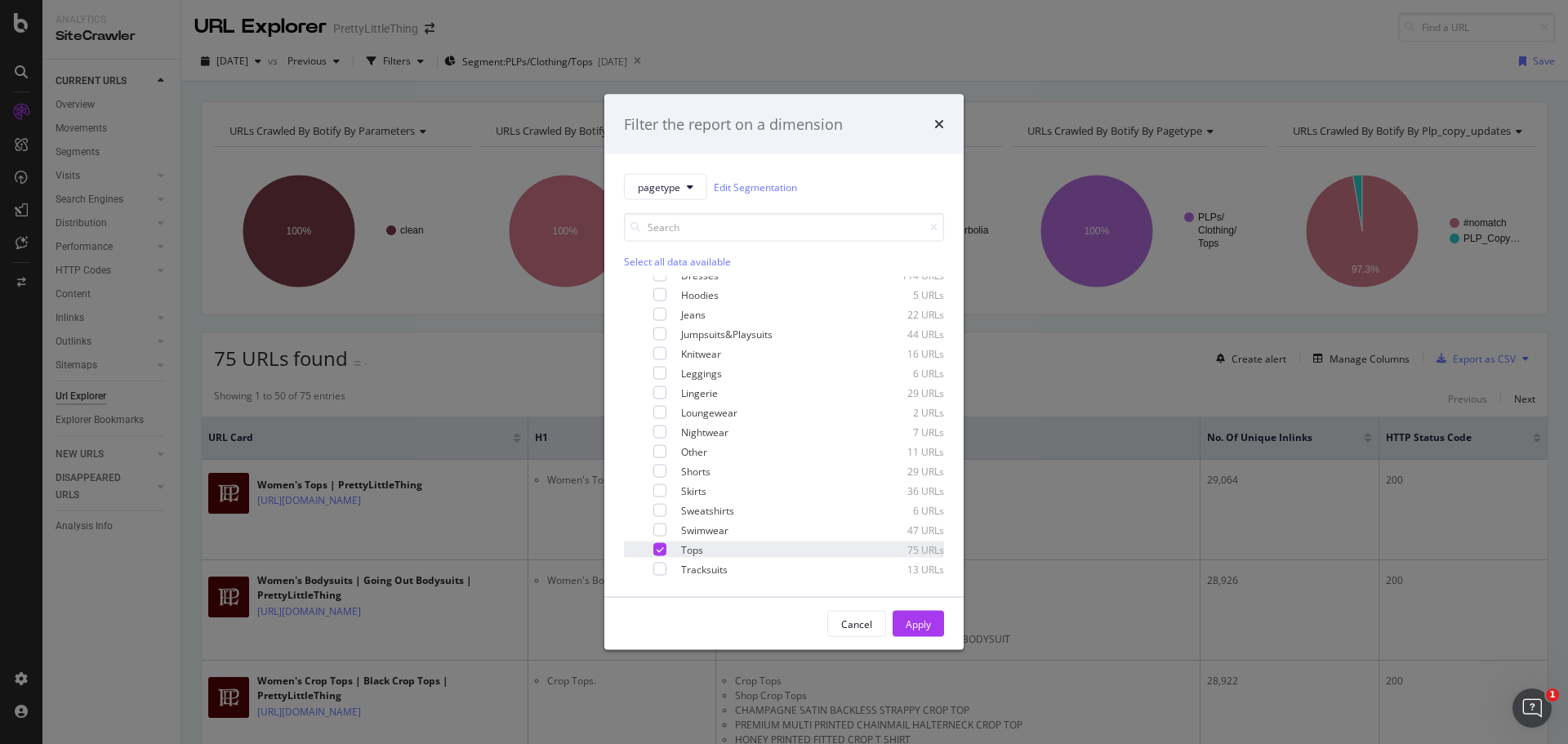
scroll to position [245, 0]
click at [662, 514] on div "modal" at bounding box center [660, 511] width 13 height 13
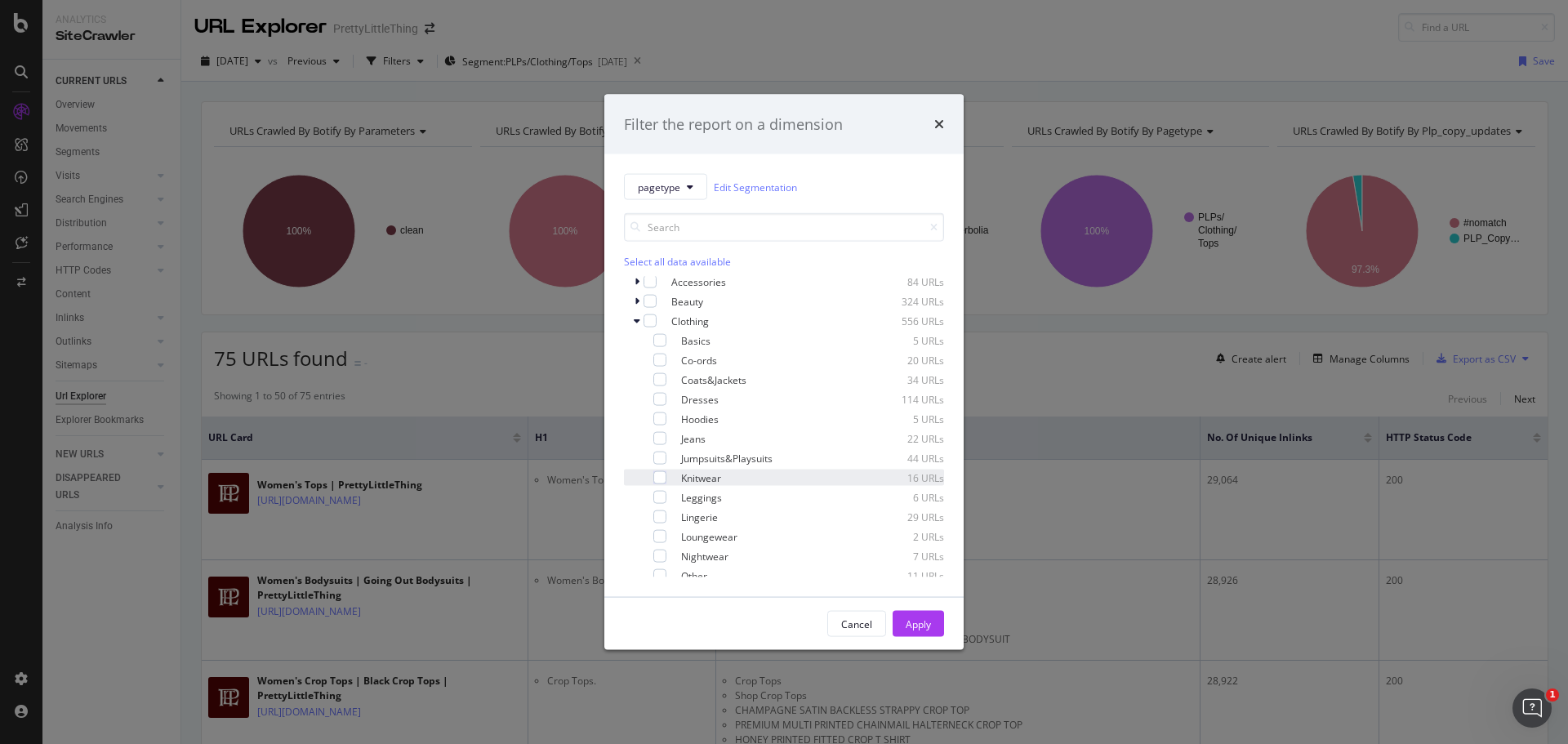
scroll to position [0, 0]
click at [631, 348] on div "modal" at bounding box center [629, 347] width 10 height 17
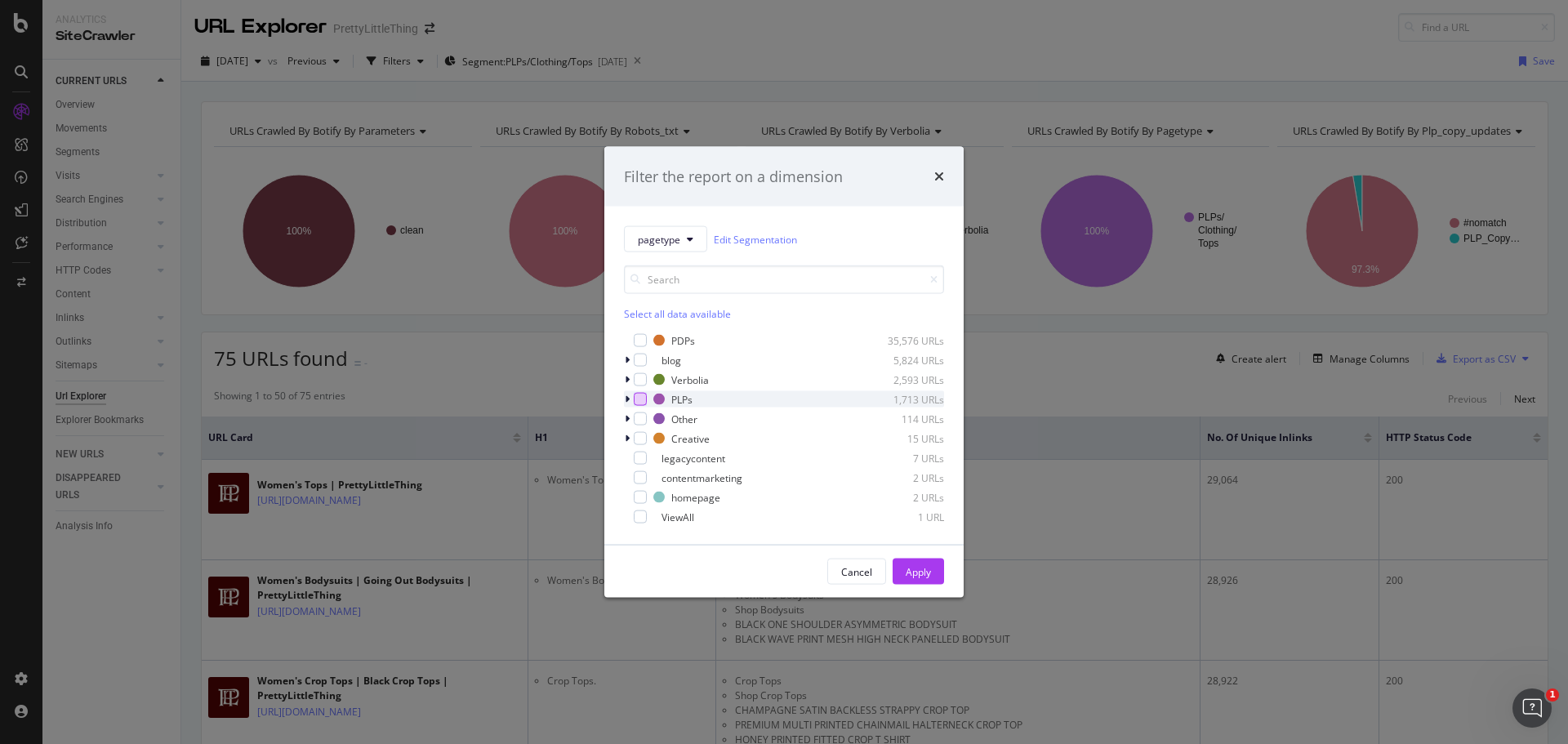
click at [645, 397] on div "modal" at bounding box center [640, 400] width 13 height 13
click at [907, 563] on div "Apply" at bounding box center [918, 571] width 25 height 24
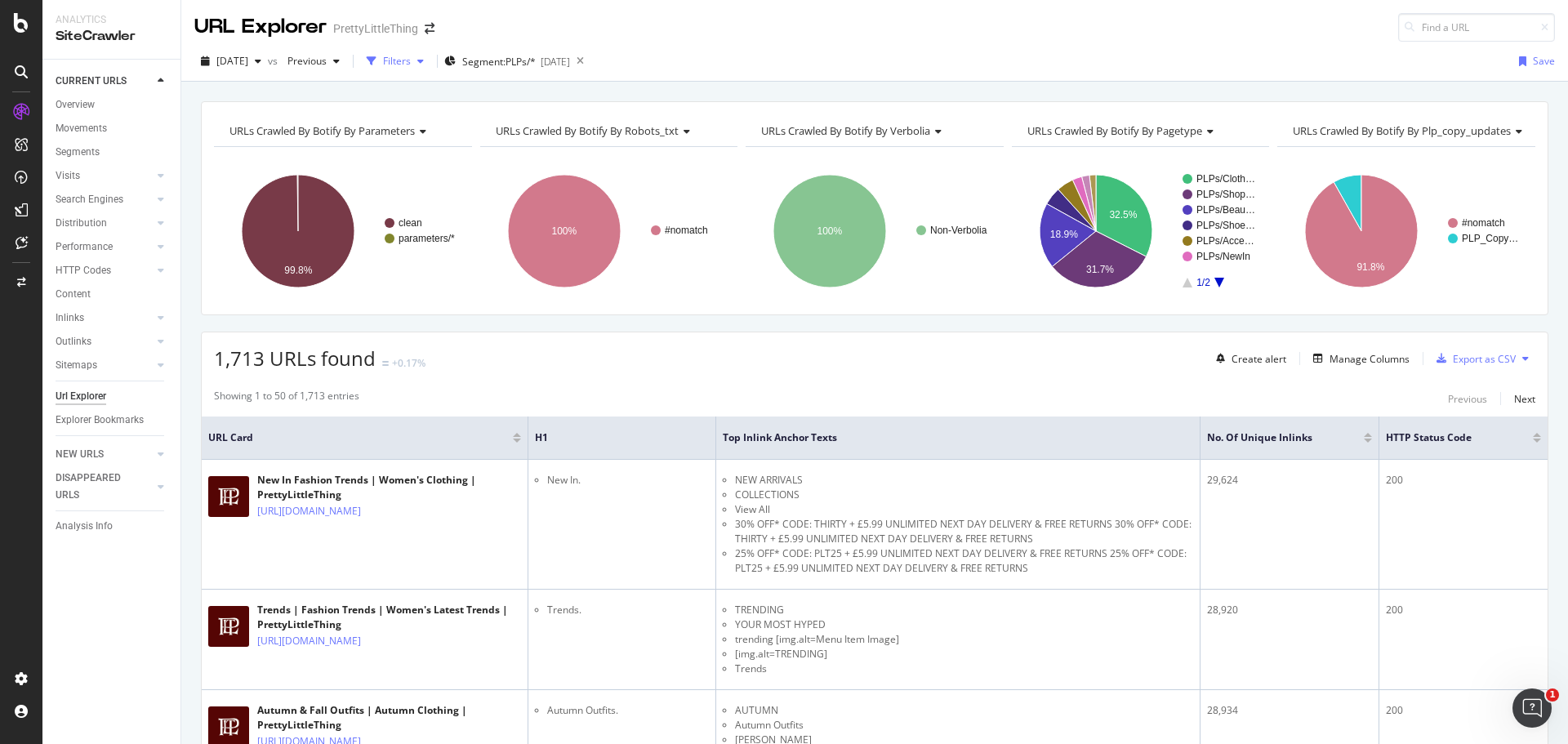
click at [431, 65] on div "button" at bounding box center [420, 62] width 19 height 10
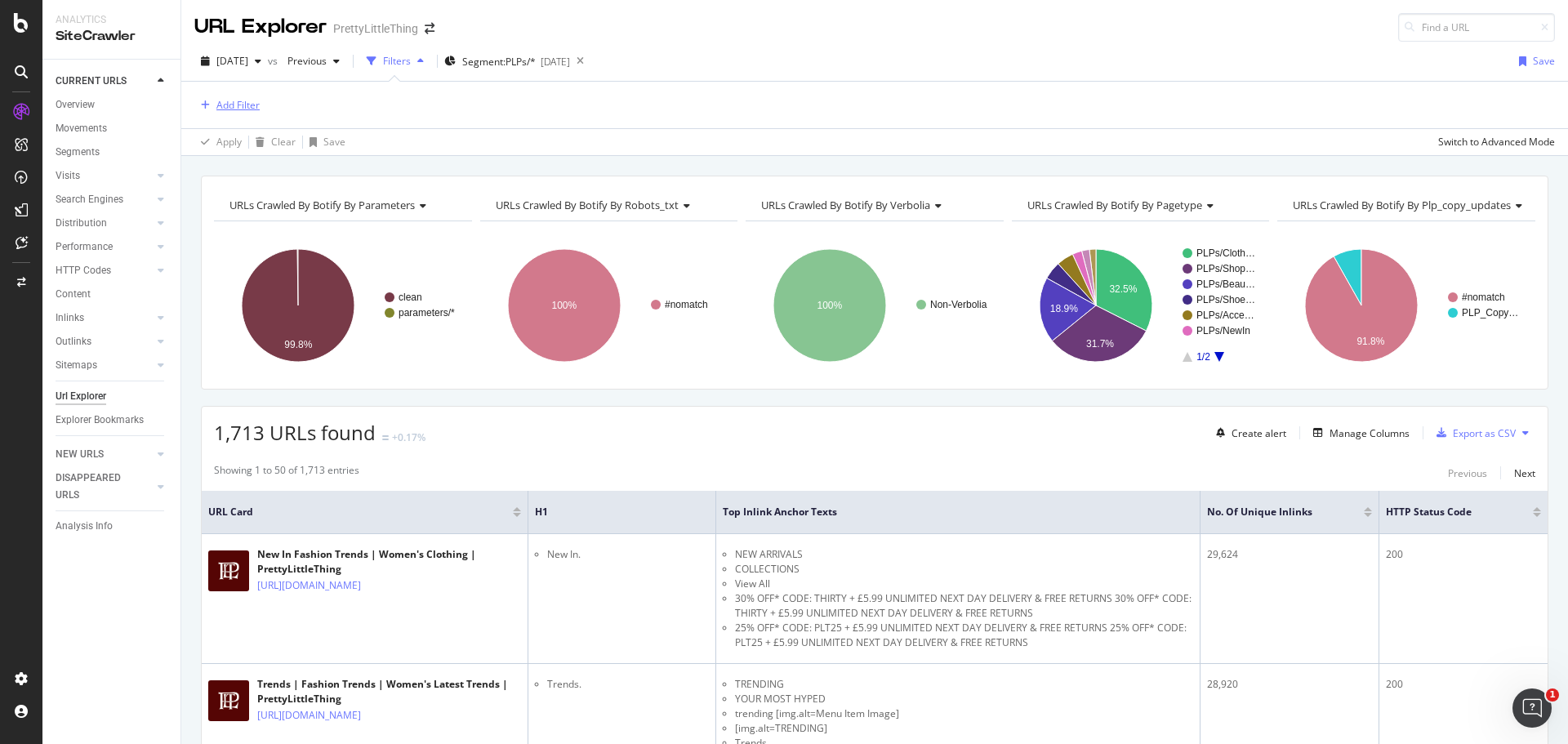
click at [246, 106] on div "Add Filter" at bounding box center [238, 104] width 43 height 14
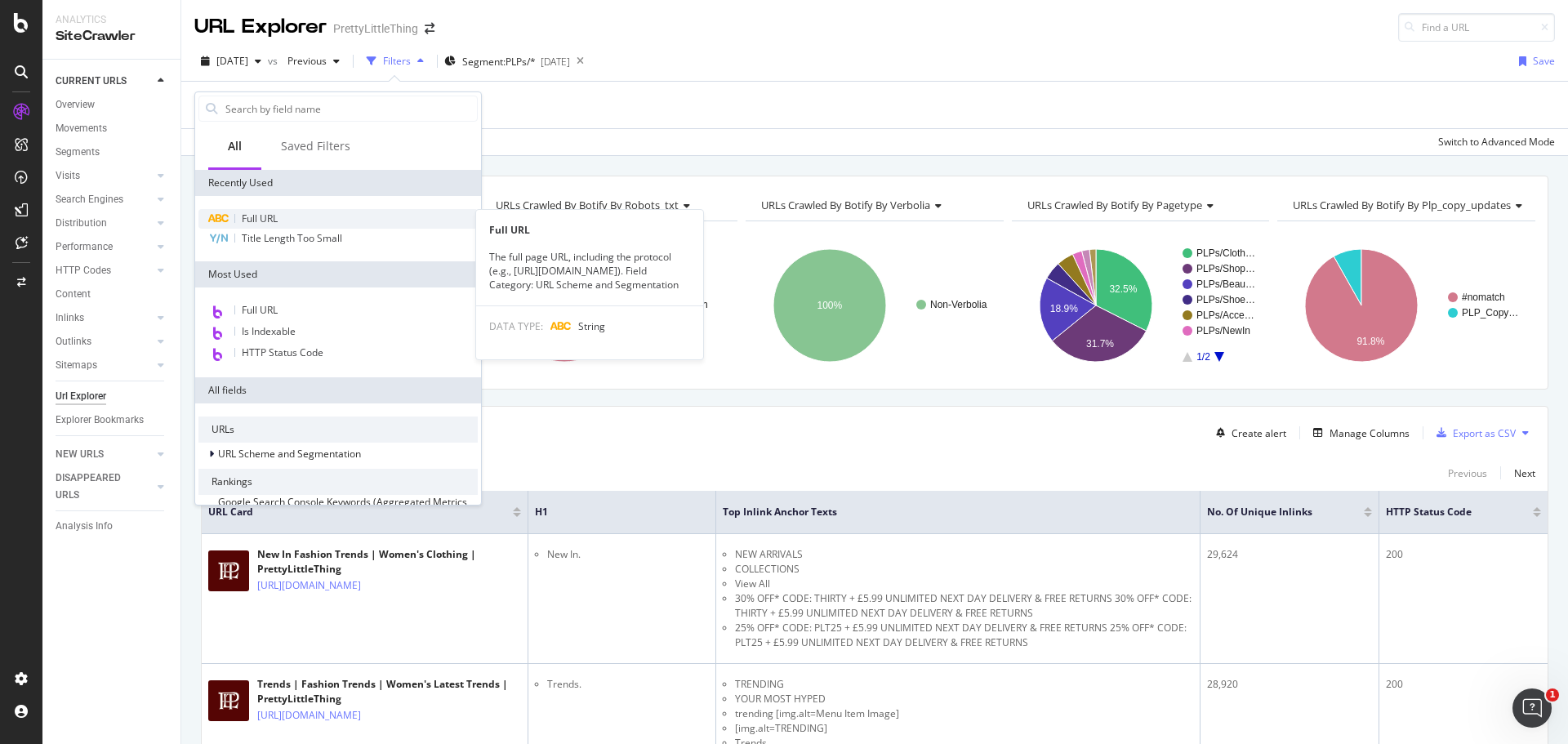
click at [325, 213] on div "Full URL" at bounding box center [338, 218] width 280 height 19
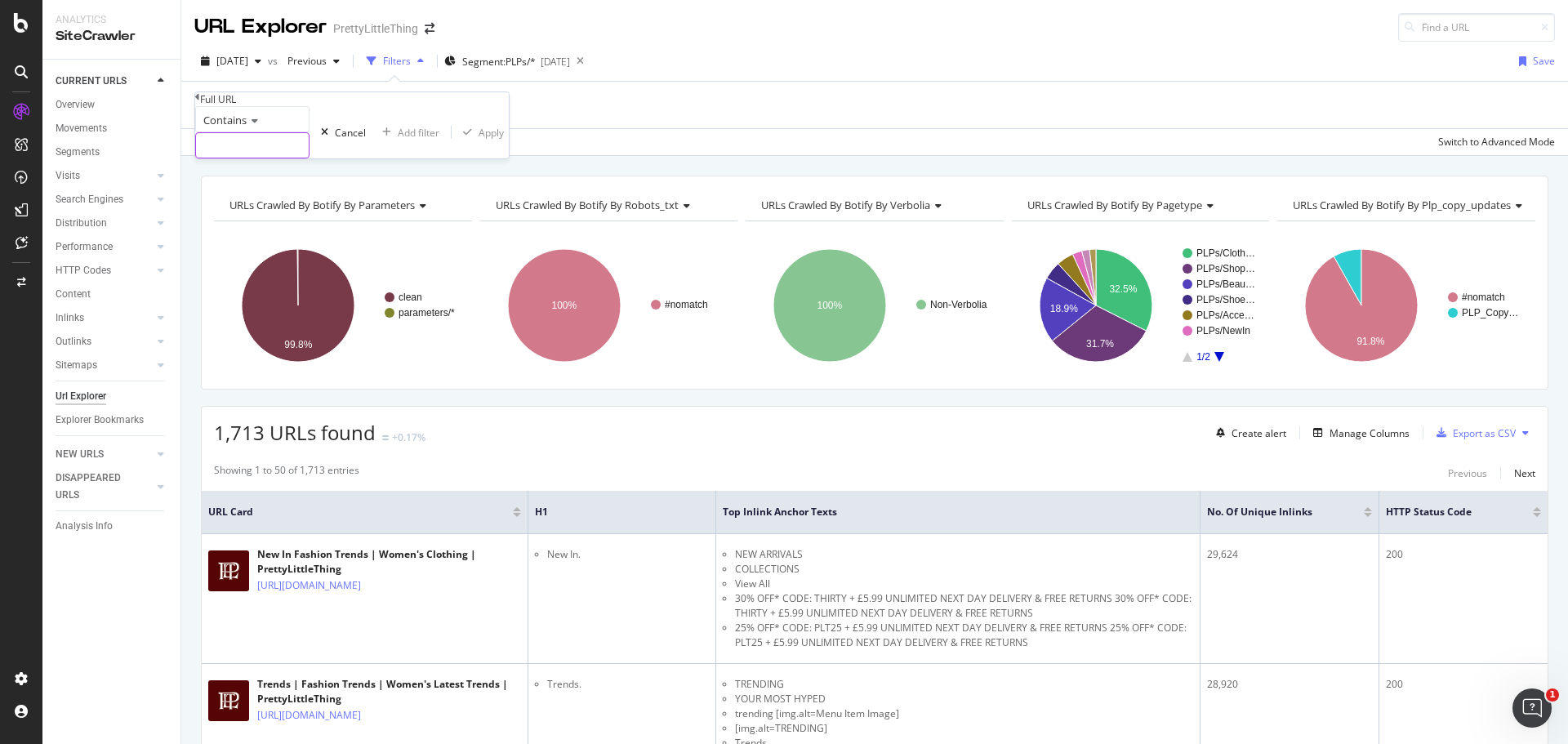
click at [309, 158] on input "text" at bounding box center [252, 144] width 113 height 24
click at [281, 133] on div "Contains" at bounding box center [252, 119] width 114 height 26
click at [281, 166] on div "Equal to Not equal to Starts with Doesn't start with Ends with Doesn't end with…" at bounding box center [252, 219] width 114 height 174
click at [323, 132] on div "Contains Equal to Not equal to Starts with Doesn't start with Ends with Doesn't…" at bounding box center [352, 132] width 314 height 53
click at [349, 104] on div "Full URL" at bounding box center [352, 99] width 314 height 14
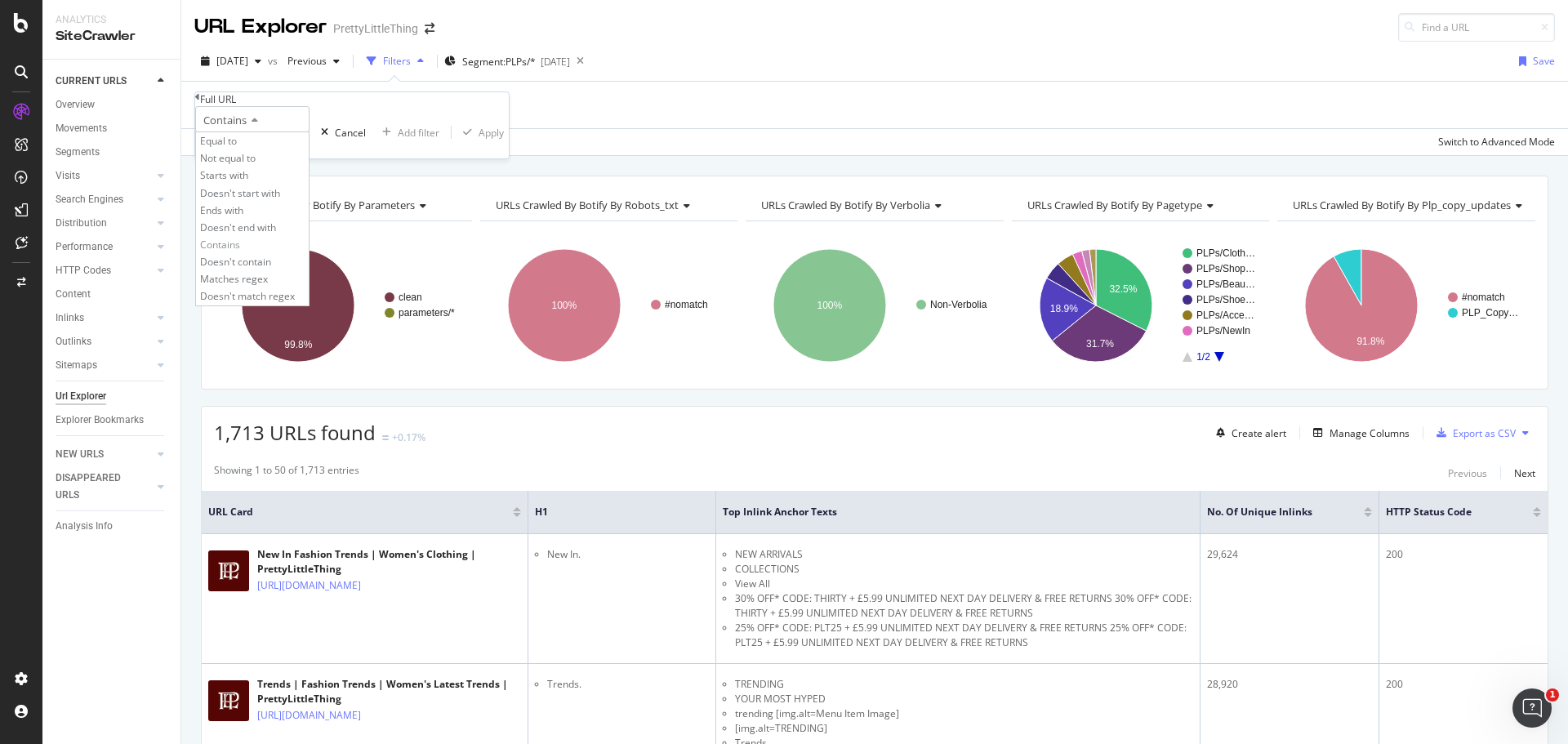
click at [310, 133] on div "Contains" at bounding box center [252, 119] width 114 height 26
click at [309, 158] on input "text" at bounding box center [252, 144] width 113 height 24
paste input "shop-by/bandeau/tops.html"
type input "shop-by/bandeau/tops.html"
click at [502, 139] on div "Apply" at bounding box center [515, 133] width 25 height 14
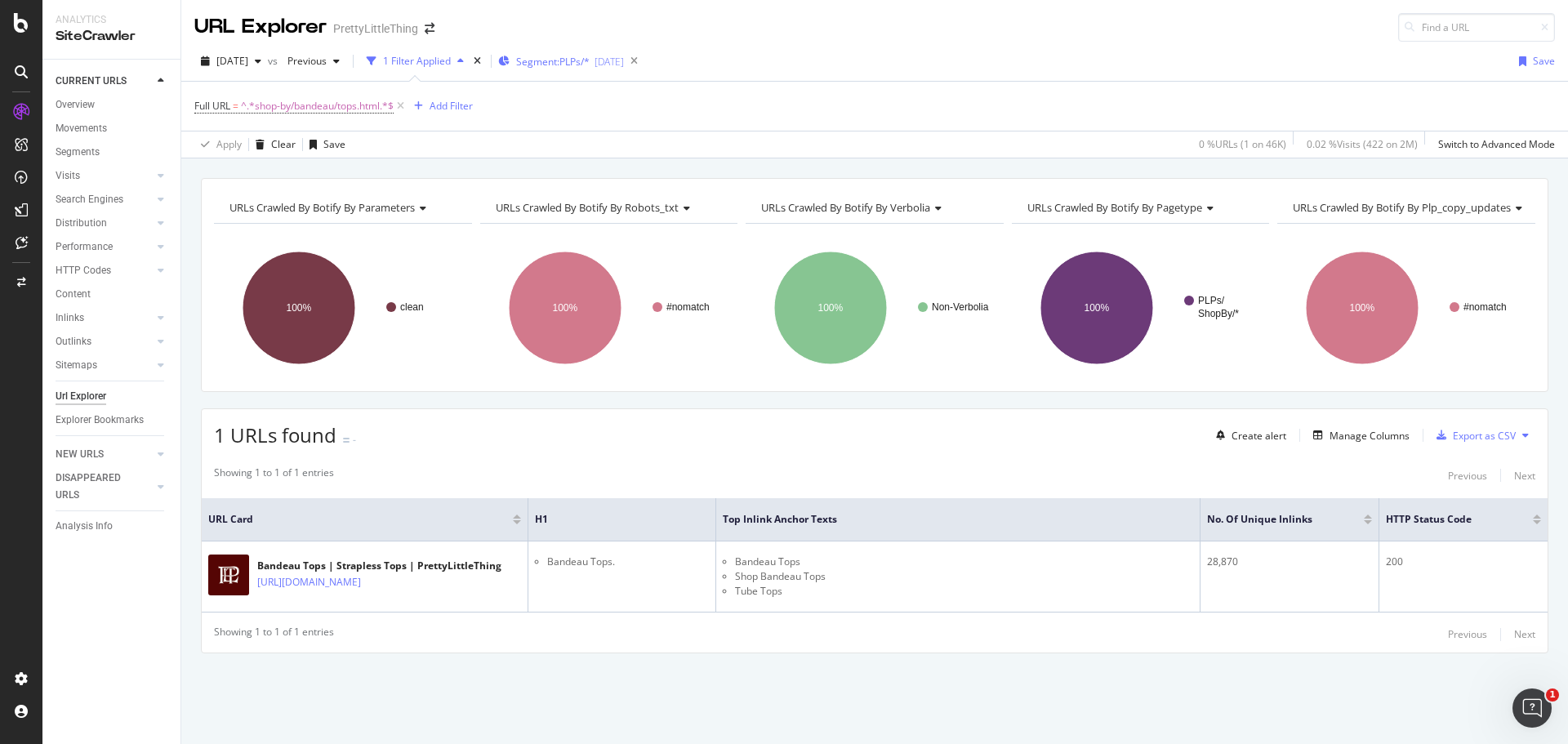
click at [612, 69] on div "Segment: PLPs/* [DATE]" at bounding box center [561, 61] width 126 height 24
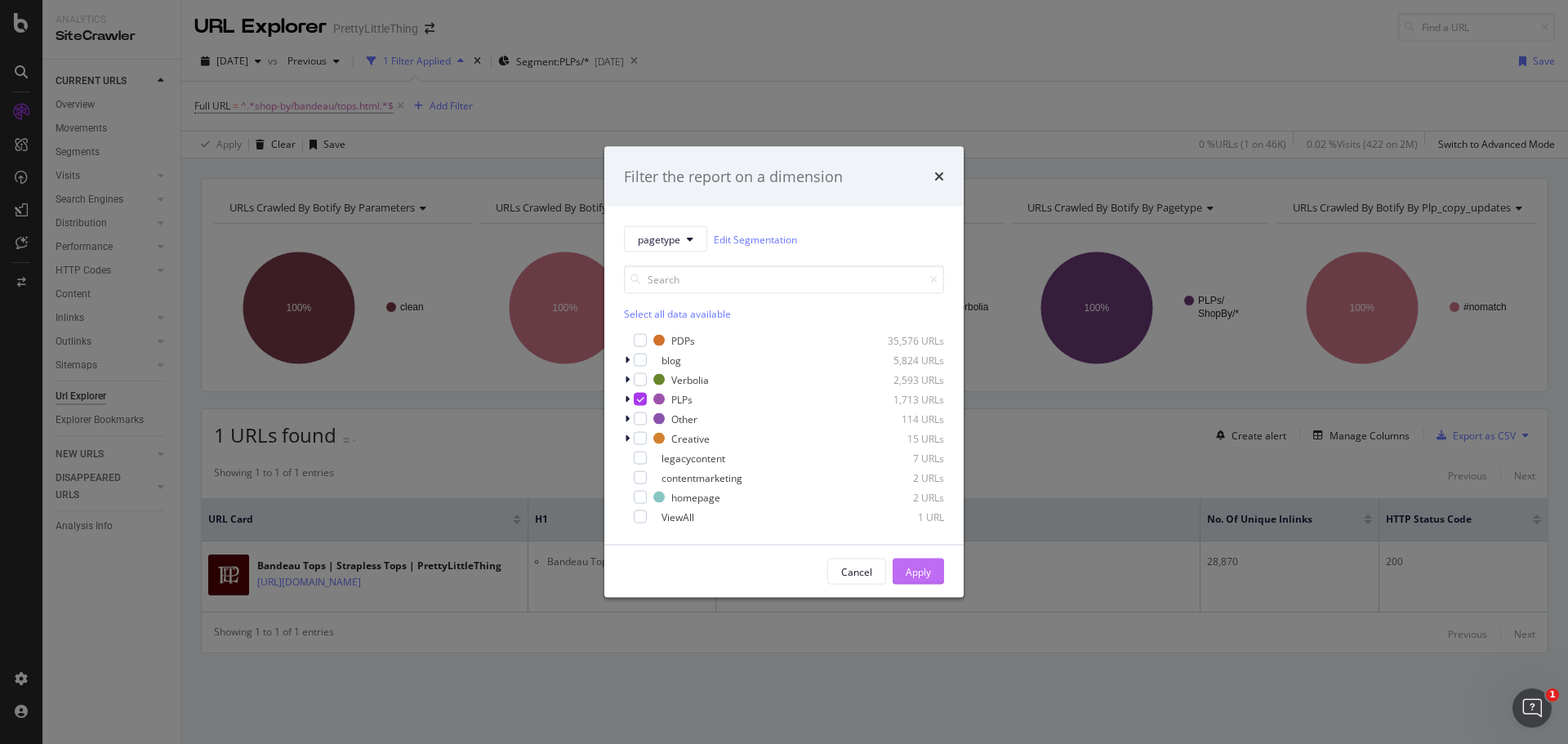
click at [935, 576] on button "Apply" at bounding box center [918, 571] width 52 height 26
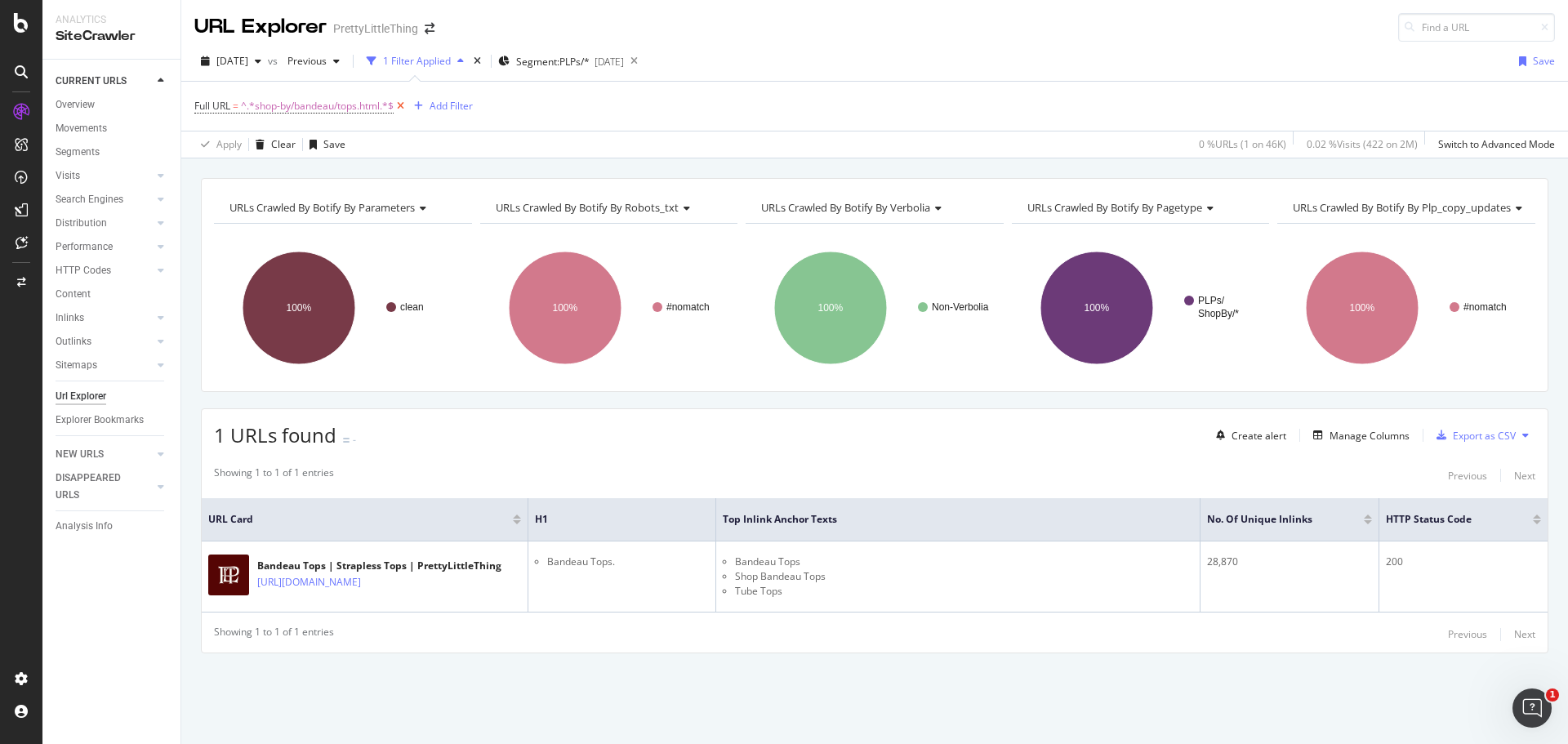
click at [406, 105] on icon at bounding box center [401, 106] width 14 height 17
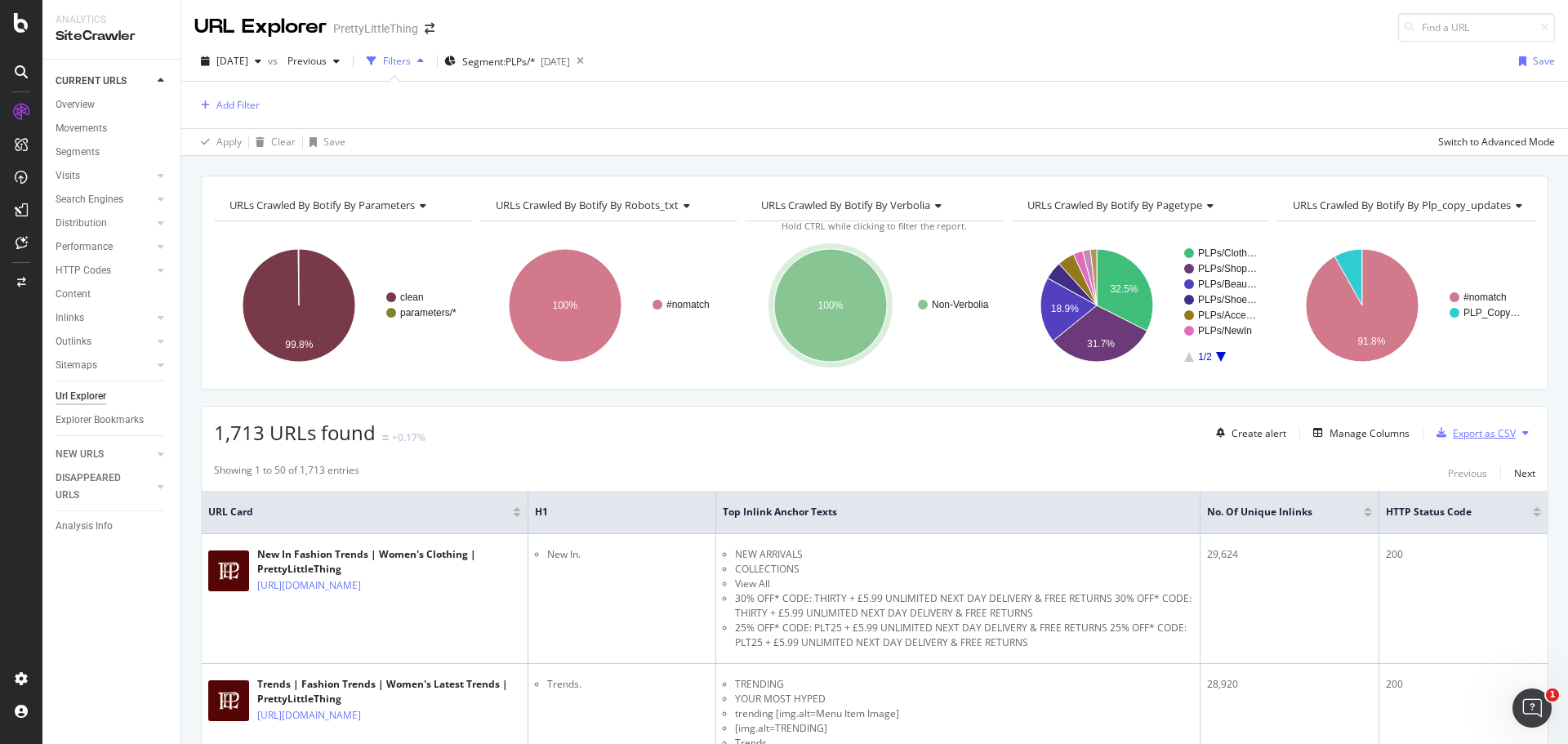
click at [1457, 433] on div "Export as CSV" at bounding box center [1484, 433] width 63 height 14
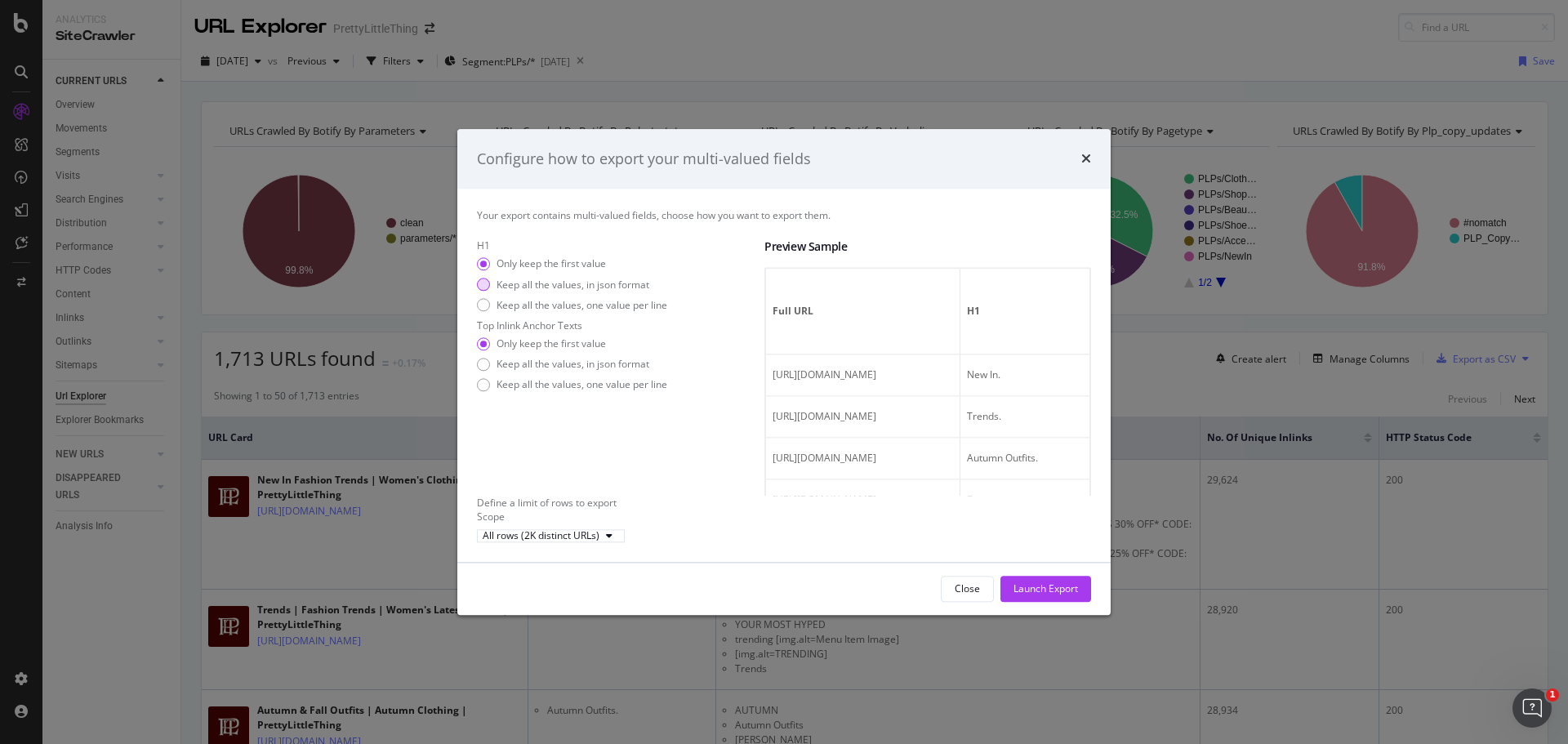
click at [532, 280] on div "Keep all the values, in json format" at bounding box center [572, 285] width 153 height 14
click at [616, 372] on div "Keep all the values, in json format" at bounding box center [572, 365] width 153 height 14
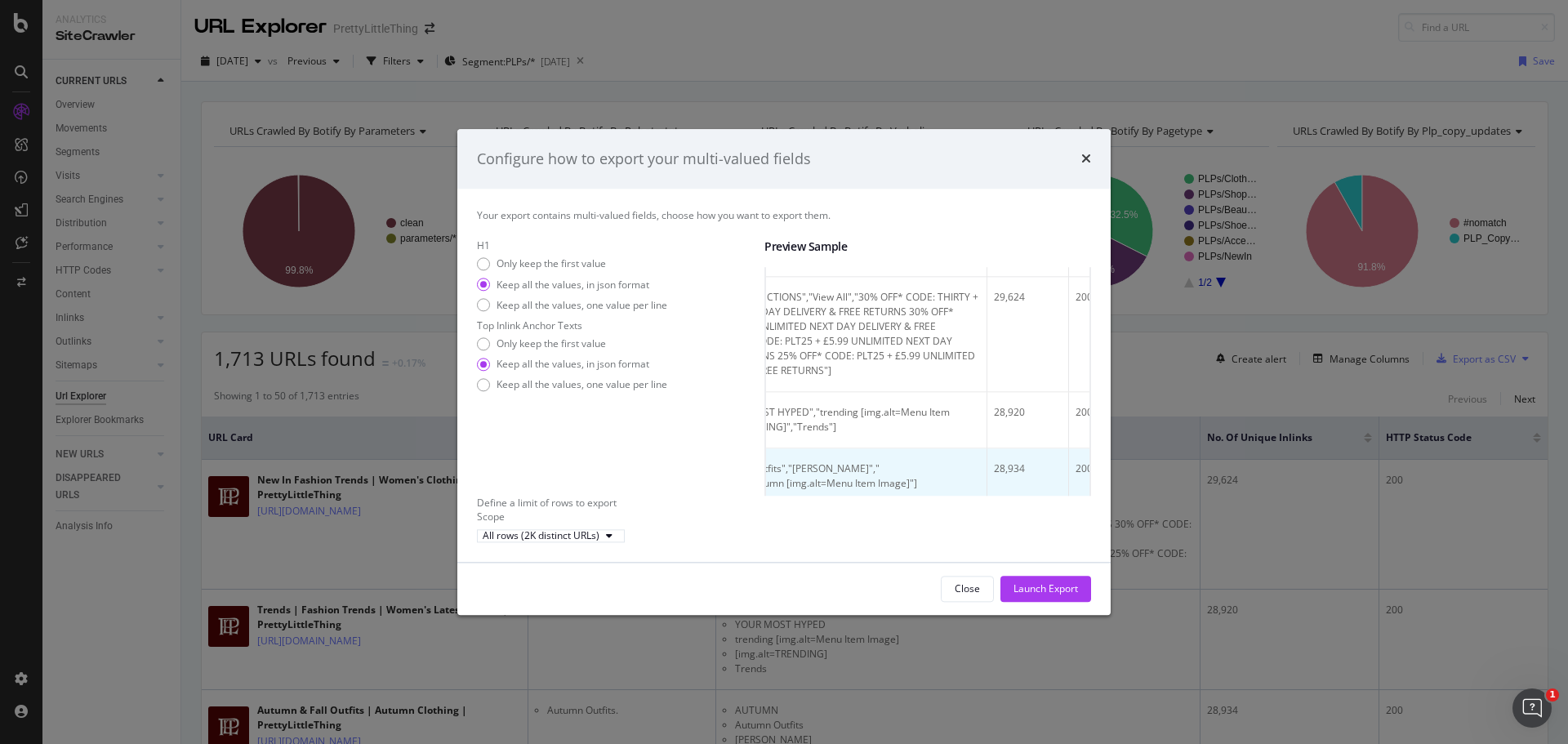
scroll to position [78, 0]
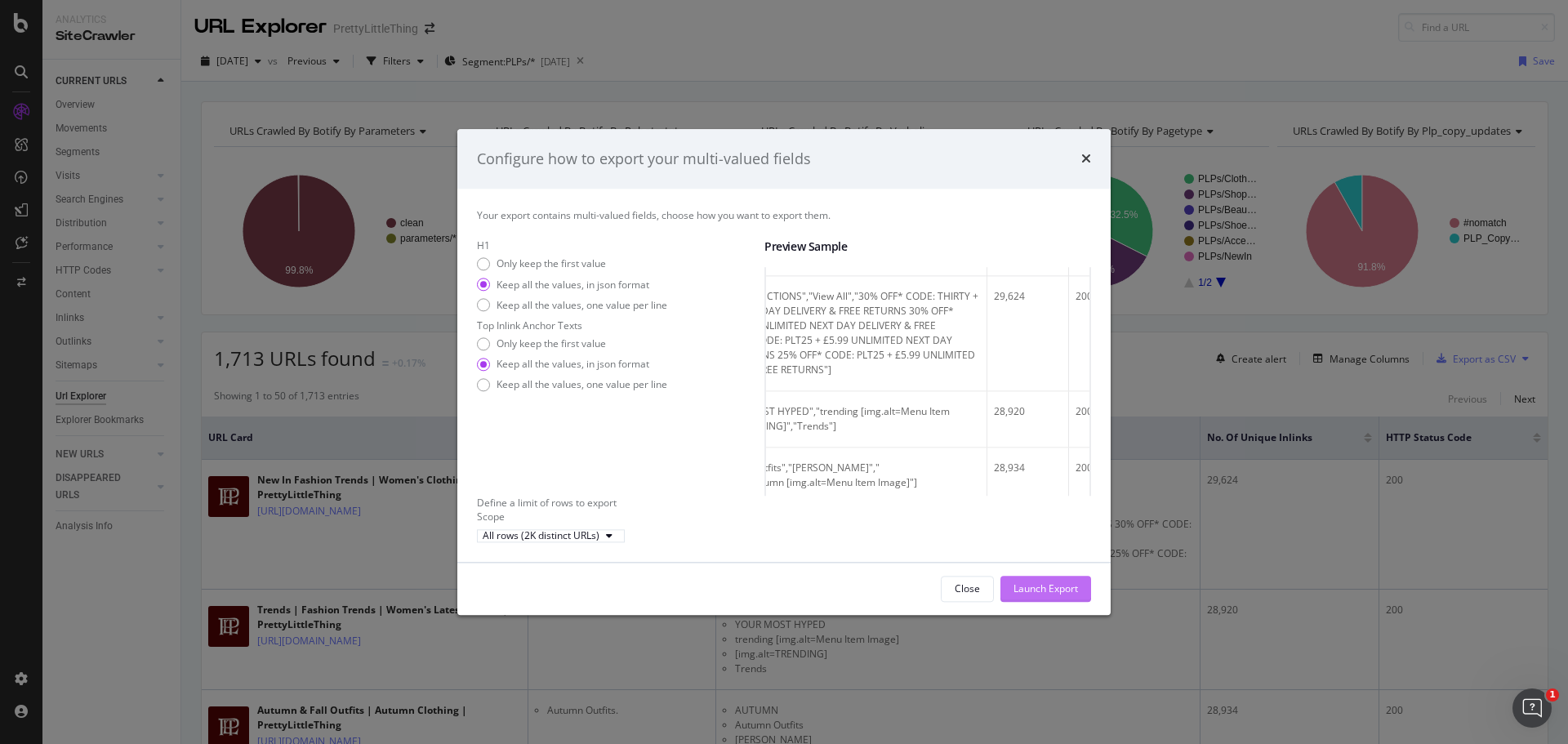
click at [1052, 596] on div "Launch Export" at bounding box center [1045, 590] width 64 height 14
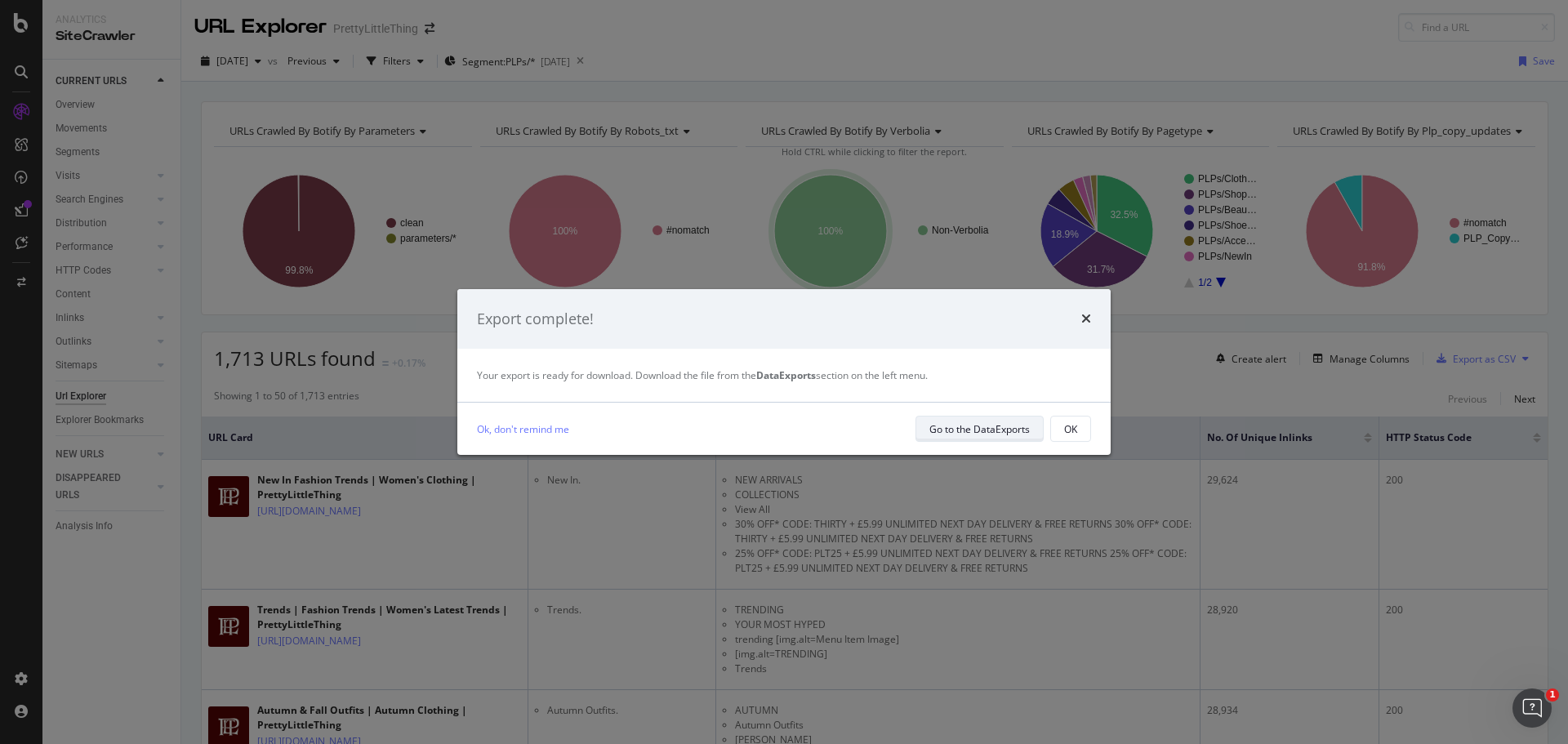
click at [936, 428] on div "Go to the DataExports" at bounding box center [979, 429] width 100 height 14
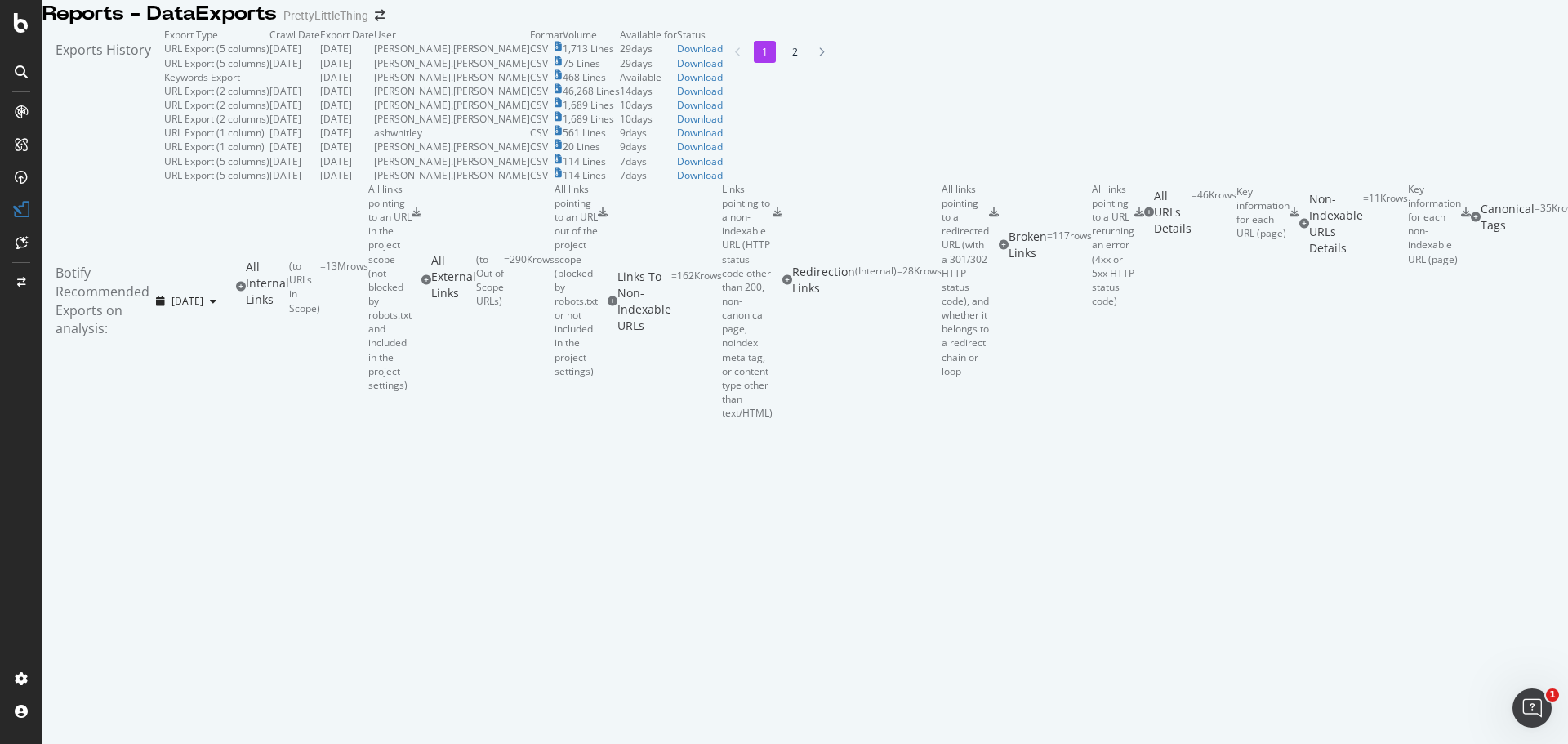
click at [164, 88] on div "Exports History" at bounding box center [103, 104] width 122 height 154
click at [723, 56] on div "Download" at bounding box center [699, 48] width 46 height 14
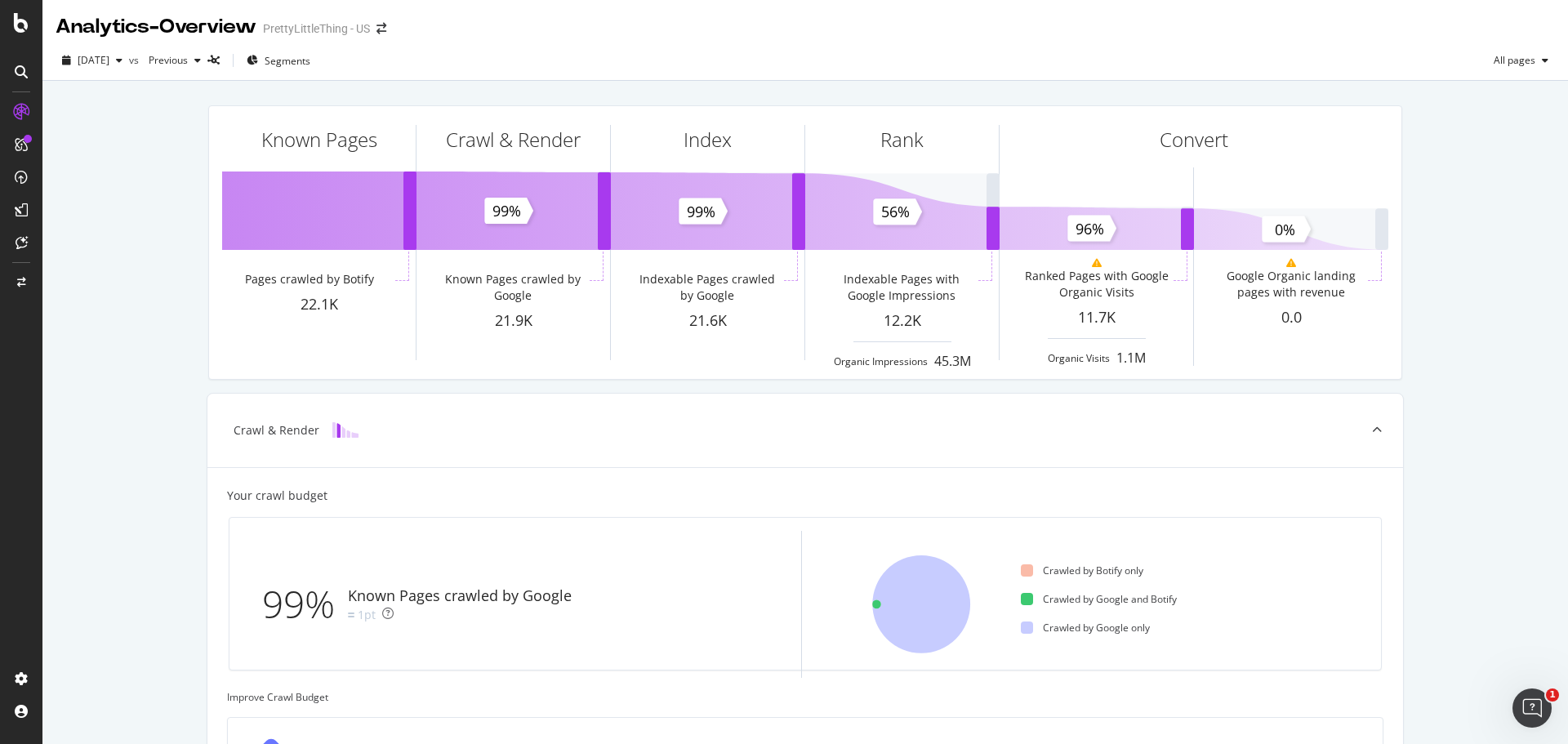
scroll to position [1, 0]
